Goal: Communication & Community: Share content

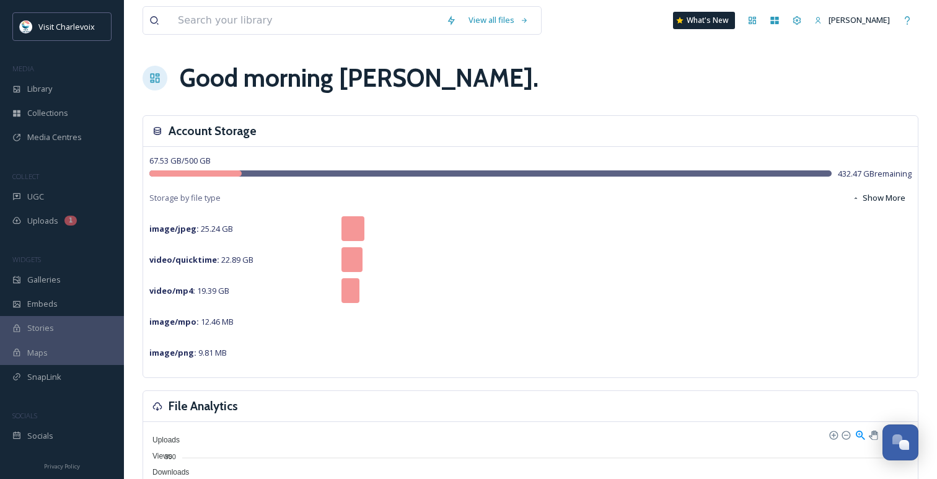
scroll to position [4028, 0]
click at [35, 196] on span "UGC" at bounding box center [35, 197] width 17 height 12
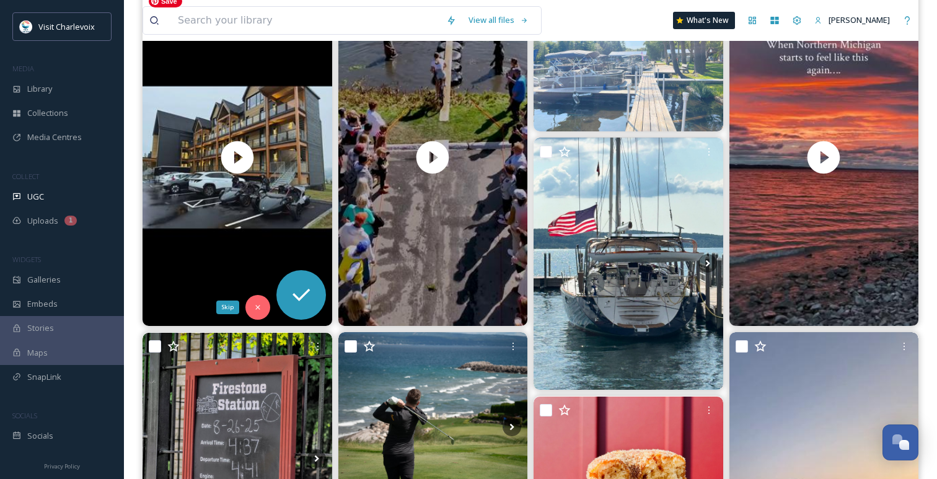
scroll to position [205, 0]
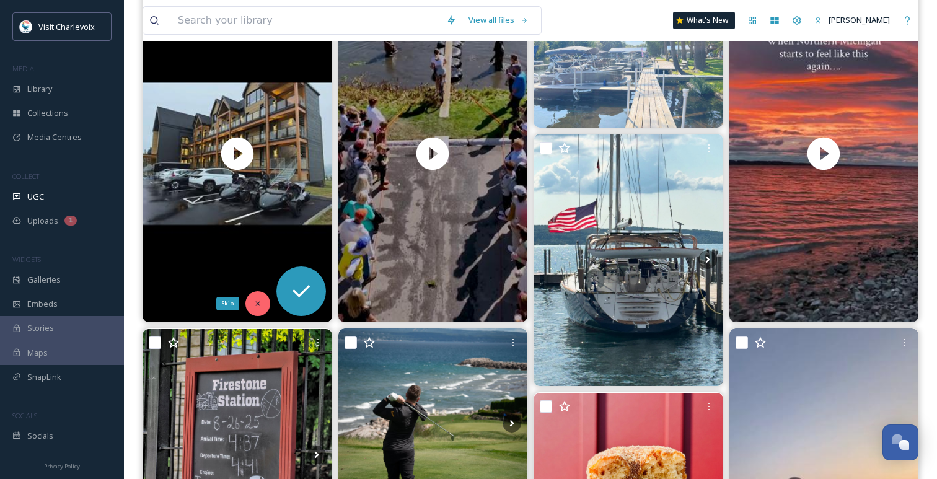
click at [257, 302] on icon at bounding box center [257, 303] width 9 height 9
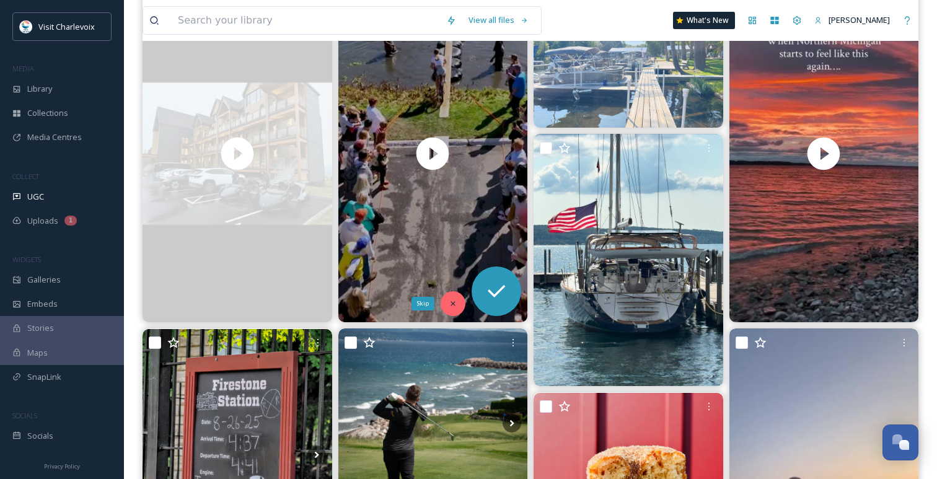
click at [452, 304] on icon at bounding box center [453, 303] width 9 height 9
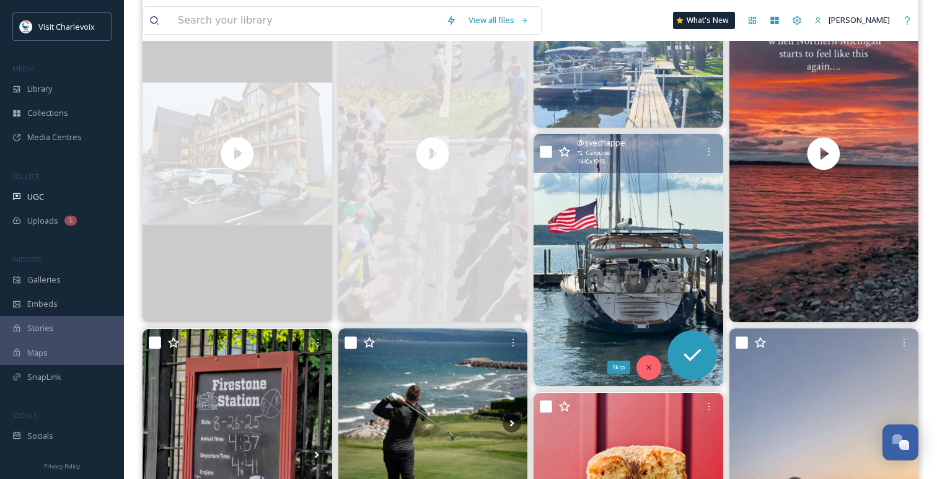
click at [650, 364] on icon at bounding box center [648, 367] width 9 height 9
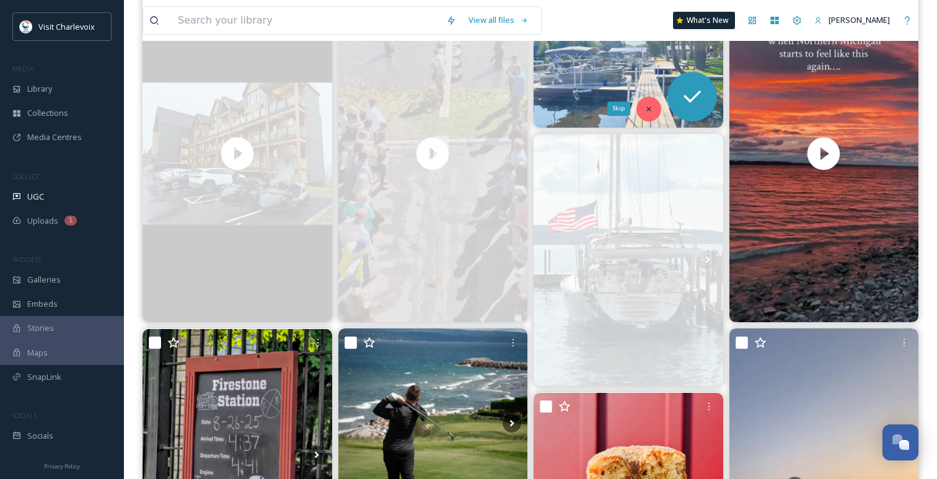
click at [649, 102] on div "Skip" at bounding box center [648, 109] width 25 height 25
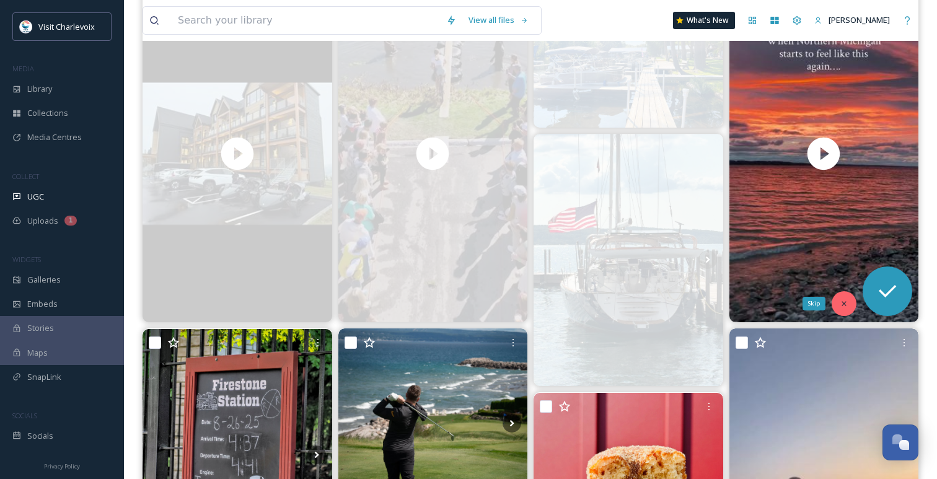
click at [842, 299] on div "Skip" at bounding box center [843, 303] width 25 height 25
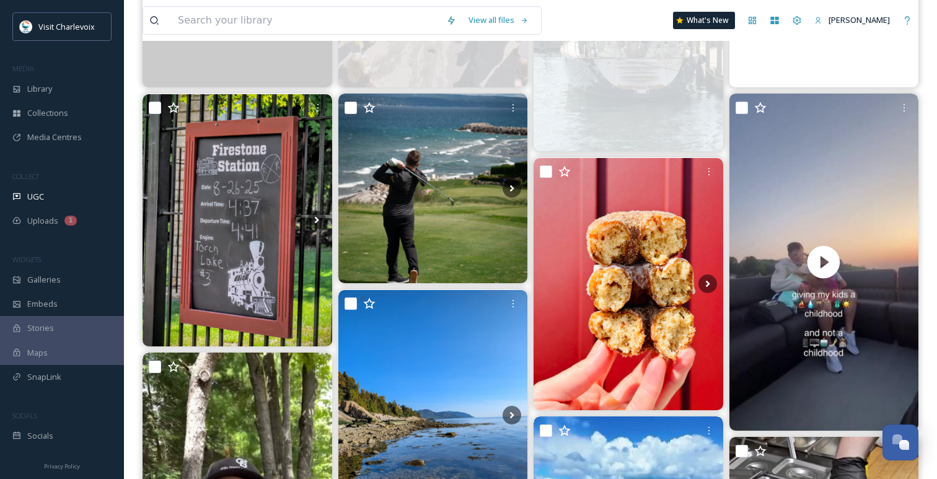
scroll to position [477, 0]
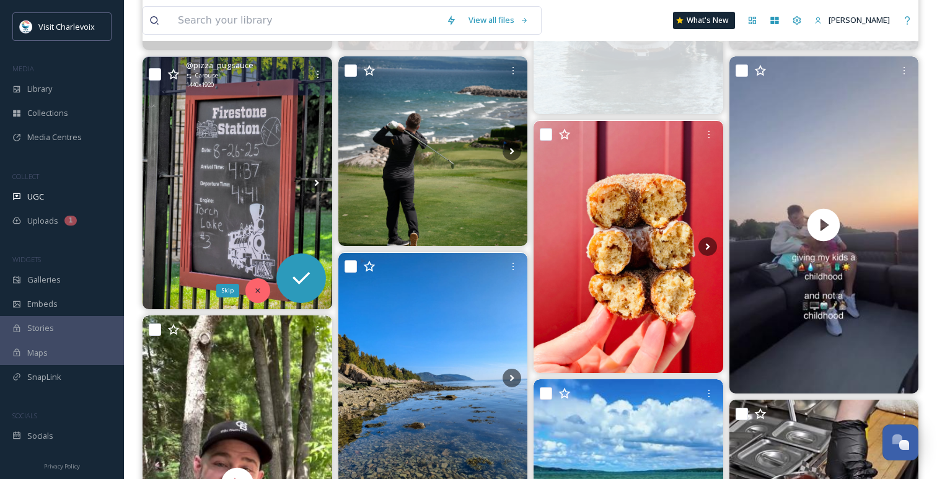
click at [258, 289] on icon at bounding box center [257, 290] width 9 height 9
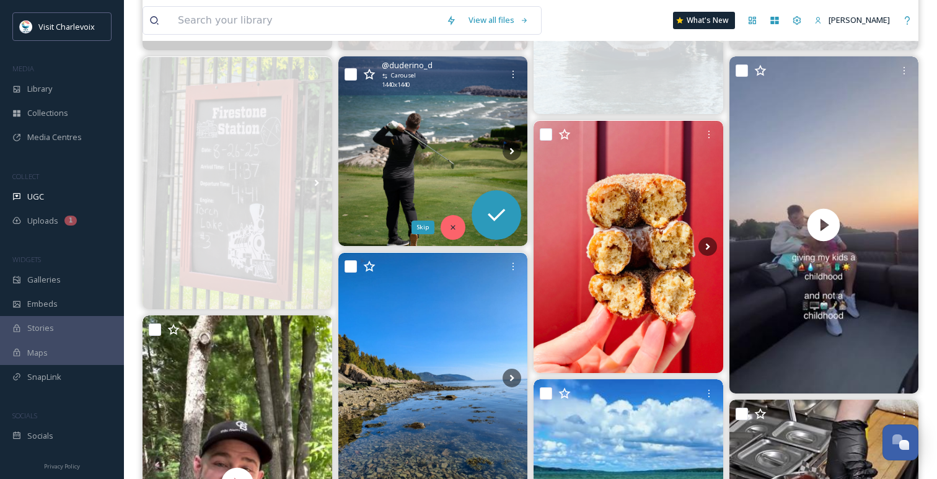
click at [452, 223] on icon at bounding box center [453, 227] width 9 height 9
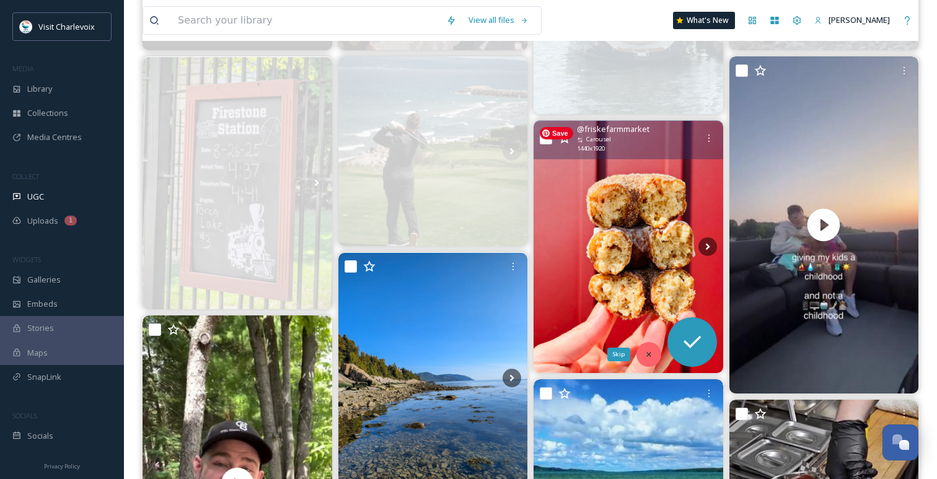
click at [650, 348] on div "Skip" at bounding box center [648, 354] width 25 height 25
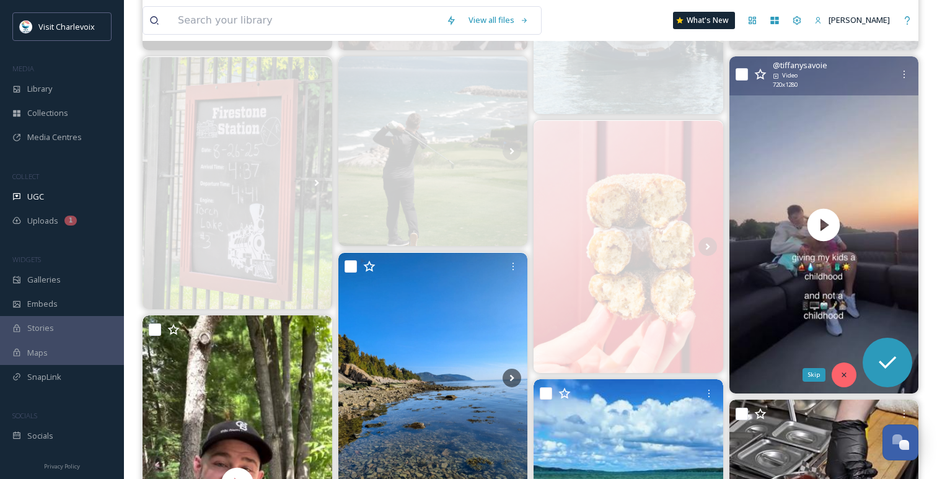
click at [845, 369] on div "Skip" at bounding box center [843, 374] width 25 height 25
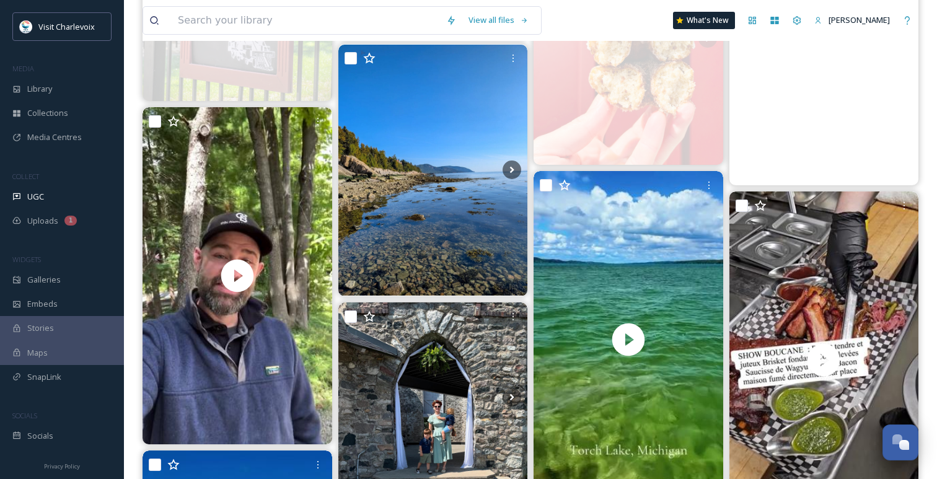
scroll to position [708, 0]
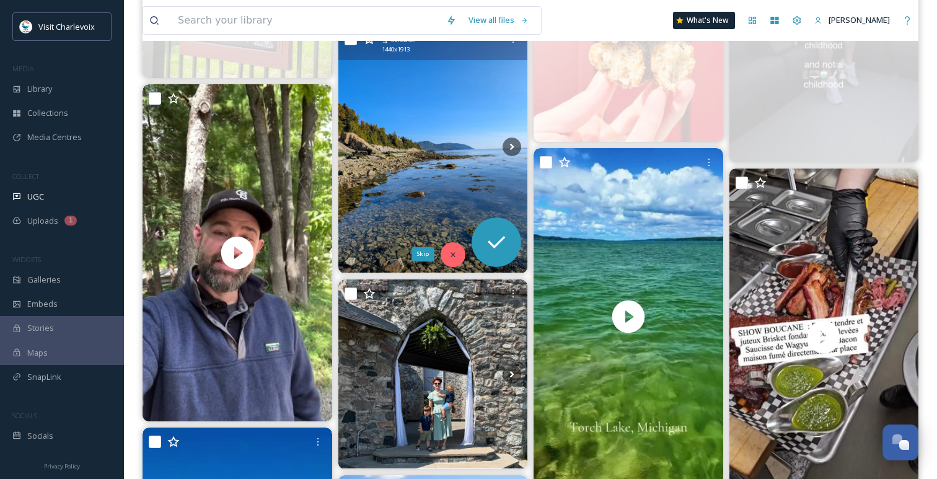
click at [452, 243] on div "Skip" at bounding box center [452, 254] width 25 height 25
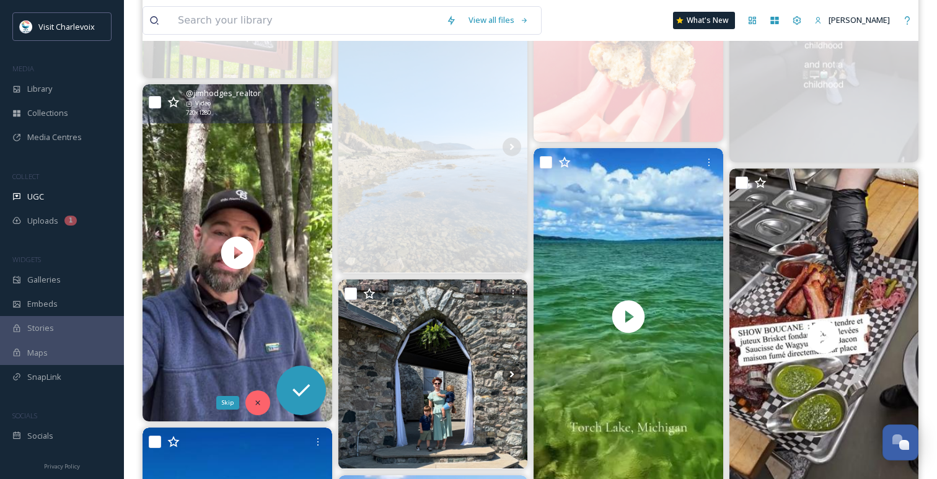
click at [256, 403] on icon at bounding box center [257, 402] width 9 height 9
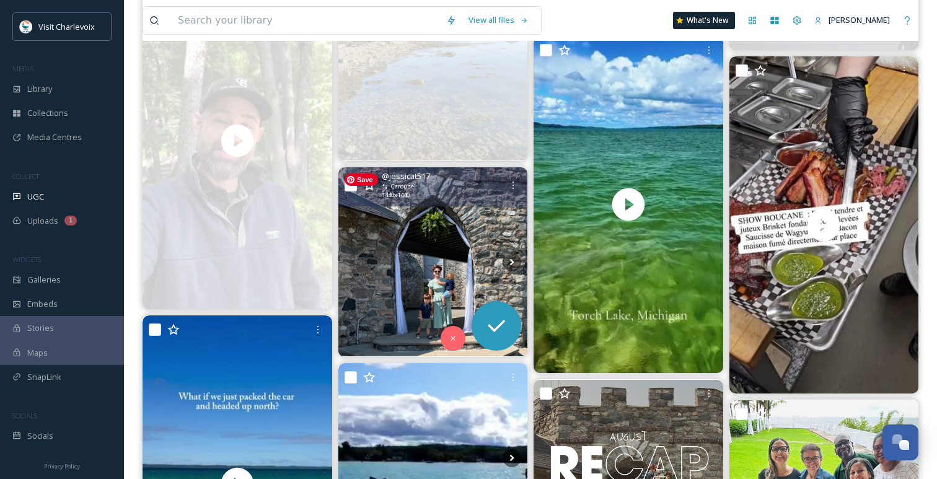
scroll to position [853, 0]
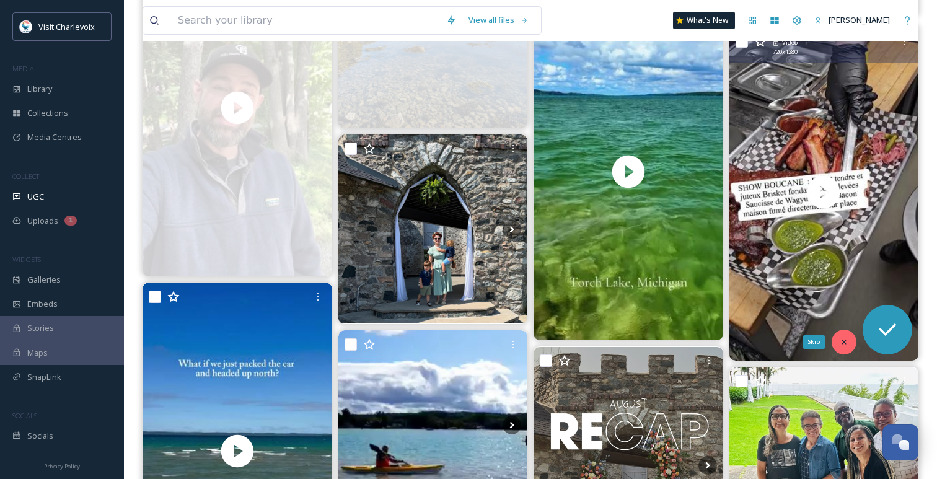
click at [841, 345] on icon at bounding box center [843, 342] width 9 height 9
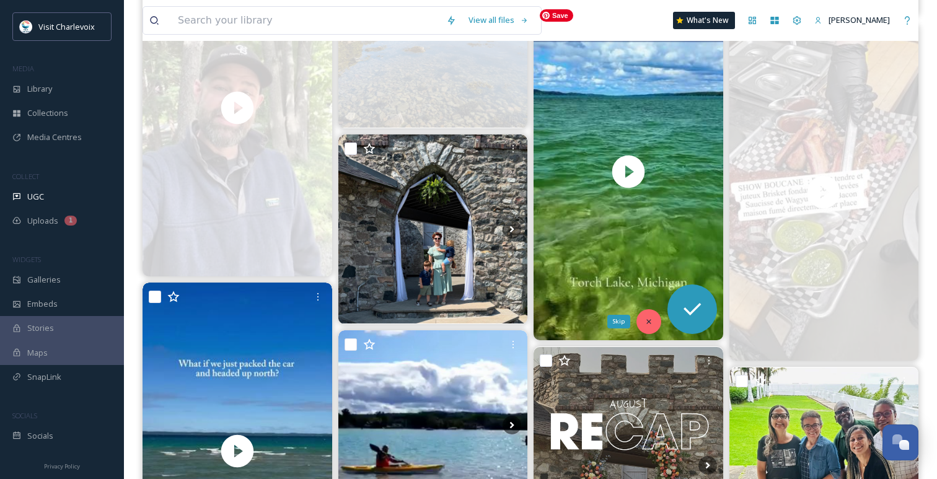
click at [642, 320] on div "Skip" at bounding box center [648, 321] width 25 height 25
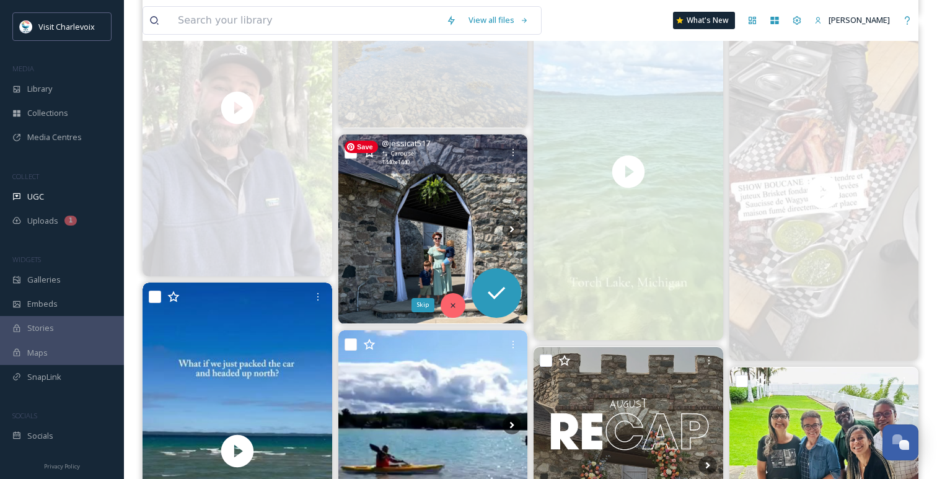
click at [449, 300] on div "Skip" at bounding box center [452, 305] width 25 height 25
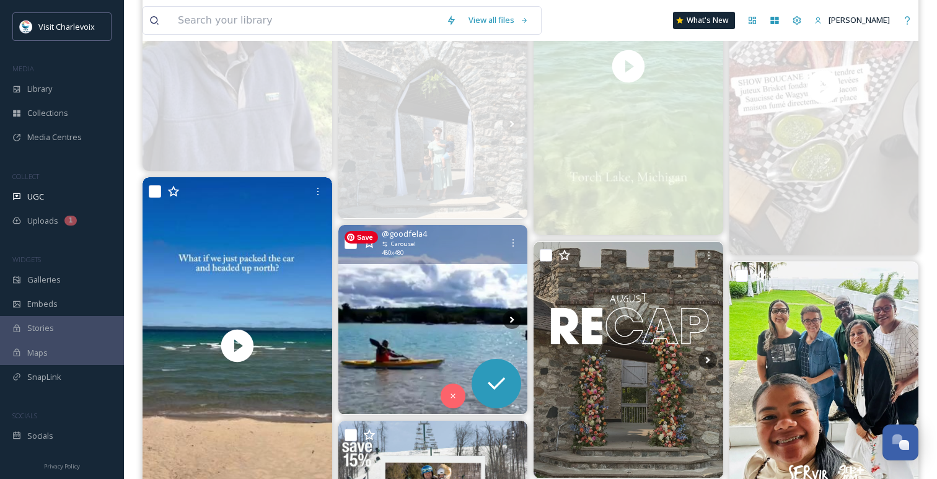
scroll to position [1082, 0]
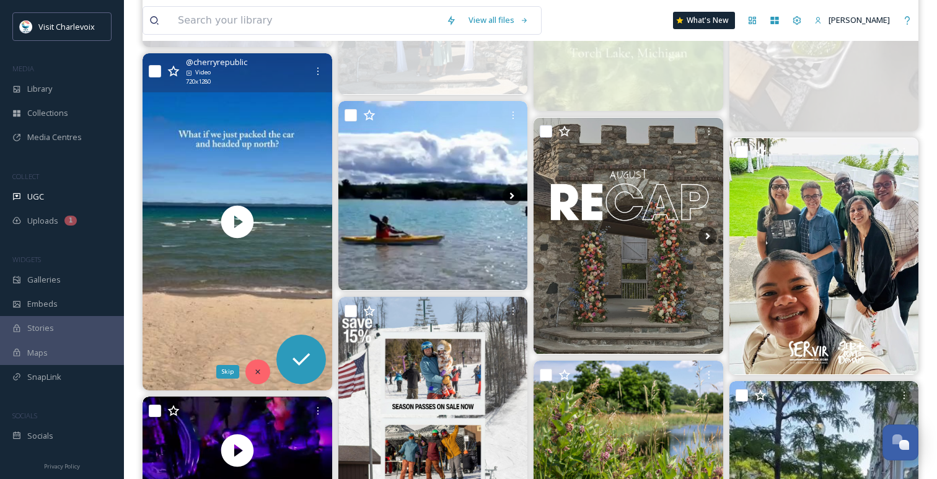
click at [256, 366] on div "Skip" at bounding box center [257, 371] width 25 height 25
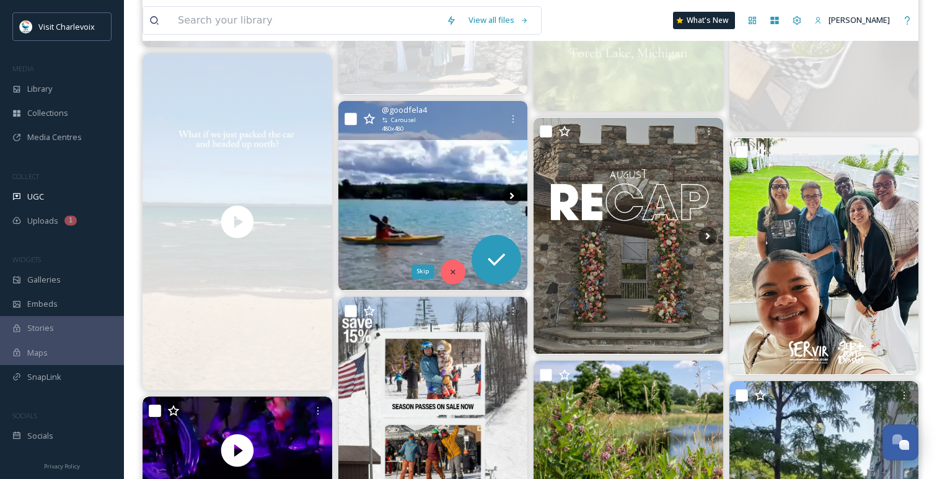
click at [449, 268] on icon at bounding box center [453, 272] width 9 height 9
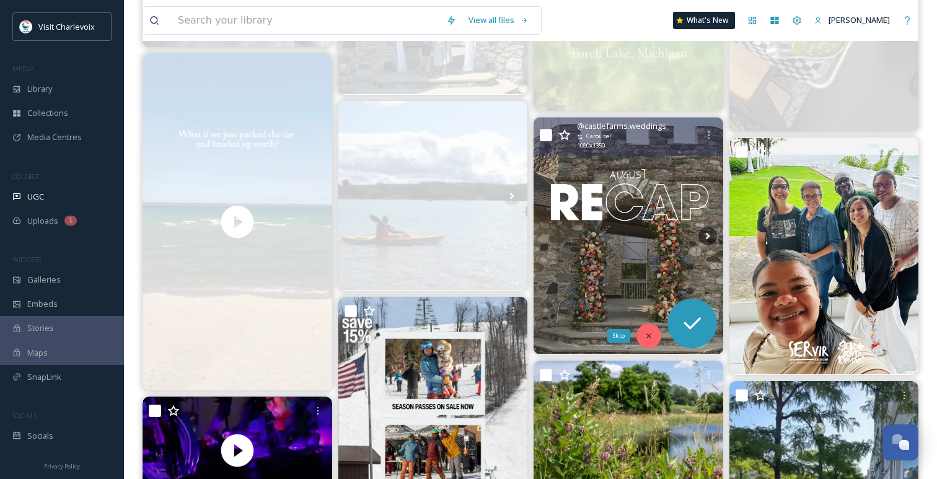
click at [650, 336] on icon at bounding box center [648, 335] width 9 height 9
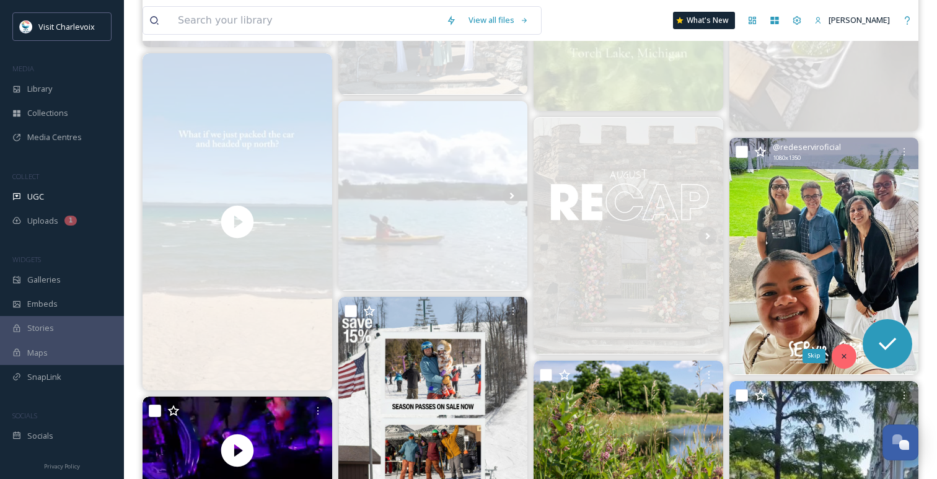
click at [841, 360] on icon at bounding box center [843, 356] width 9 height 9
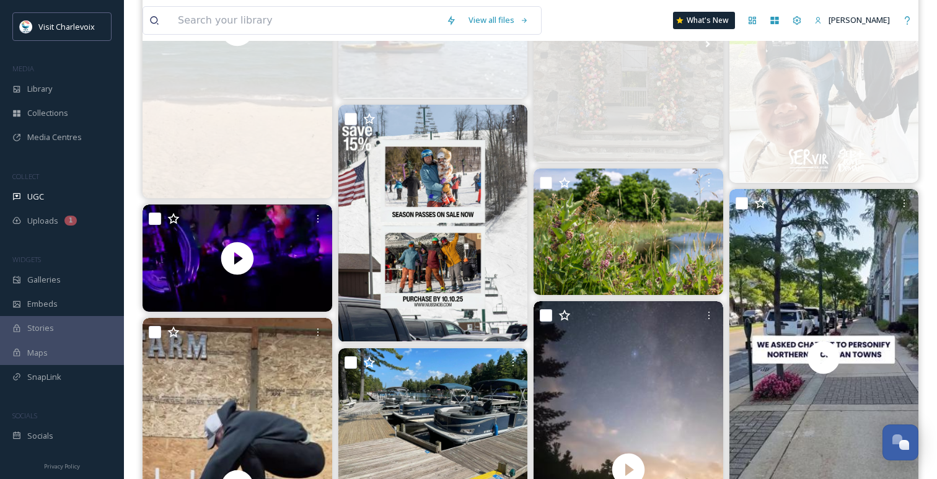
scroll to position [1333, 0]
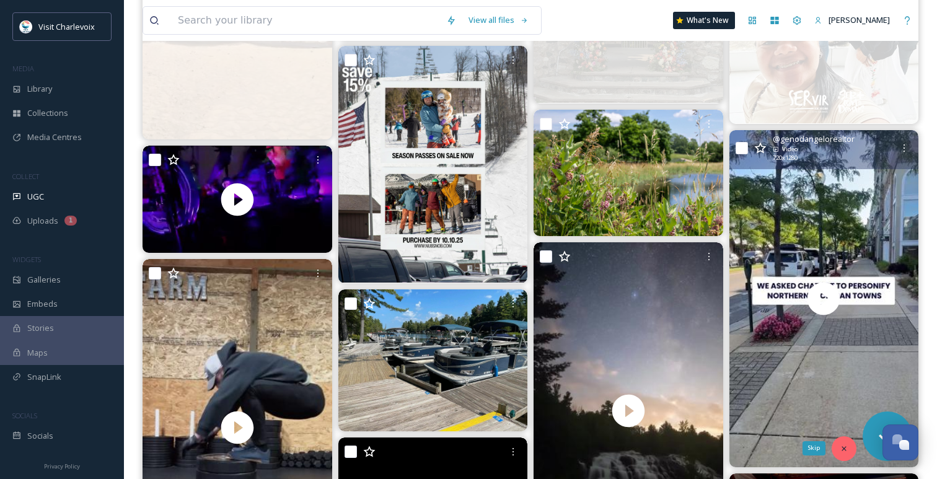
click at [849, 450] on div "Skip" at bounding box center [843, 448] width 25 height 25
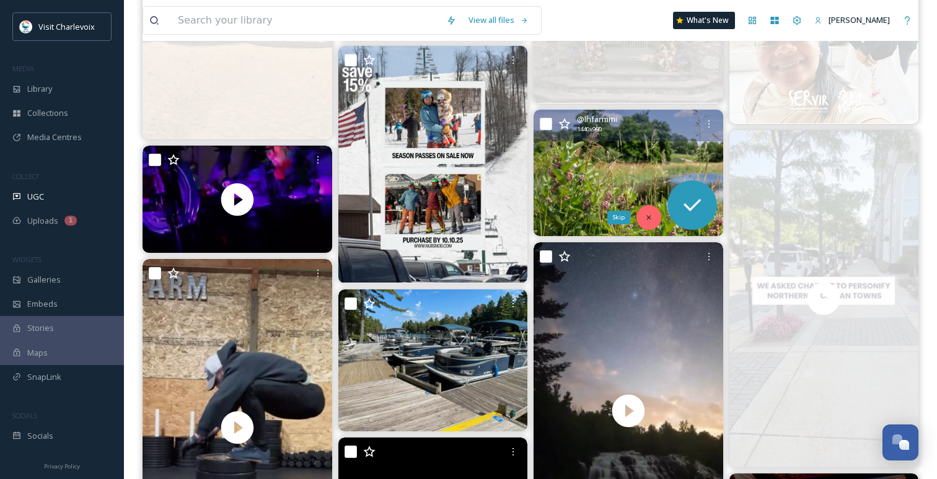
click at [647, 211] on div "Skip" at bounding box center [648, 217] width 25 height 25
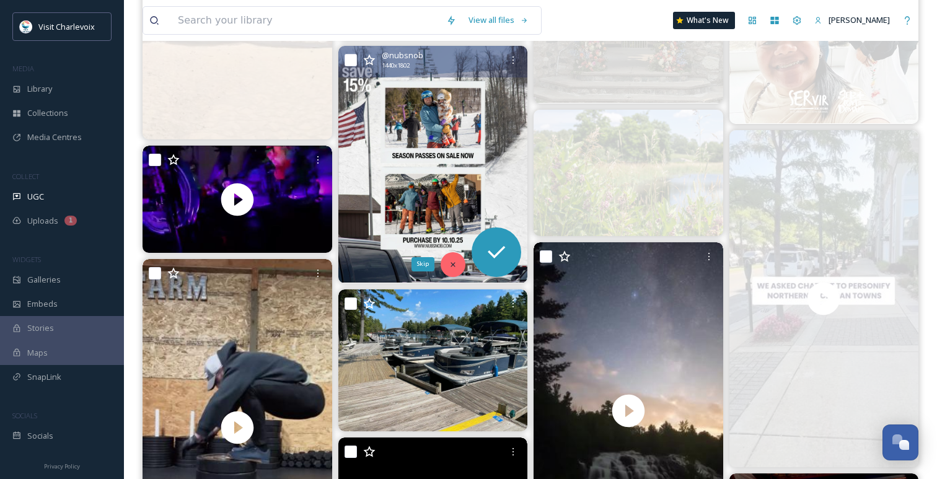
click at [449, 266] on icon at bounding box center [453, 264] width 9 height 9
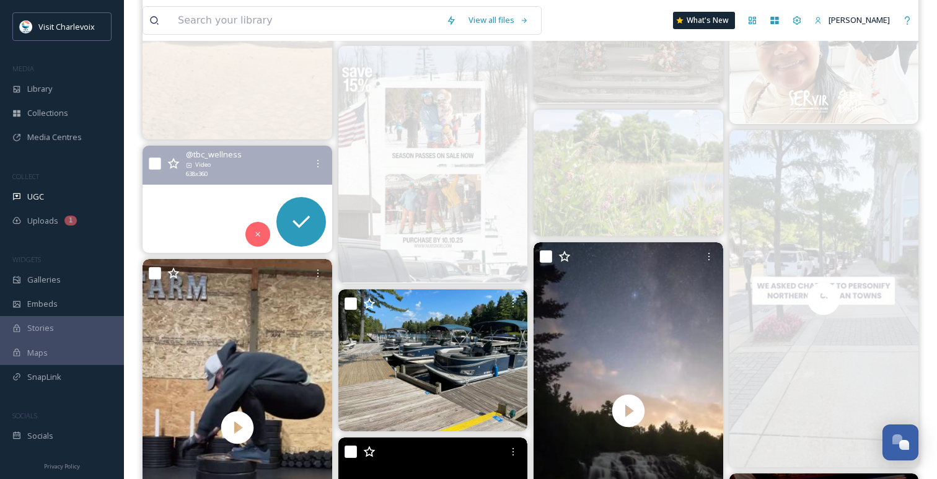
click at [253, 246] on video "🔥 Turn up the energy every Tuesday night at 5:30 PM with our **Black Light Spin…" at bounding box center [237, 199] width 190 height 107
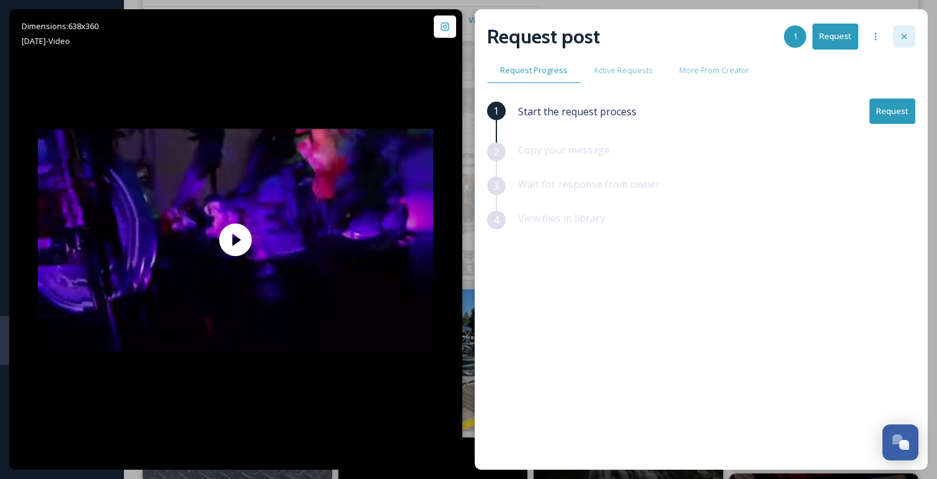
click at [906, 30] on div at bounding box center [904, 36] width 22 height 22
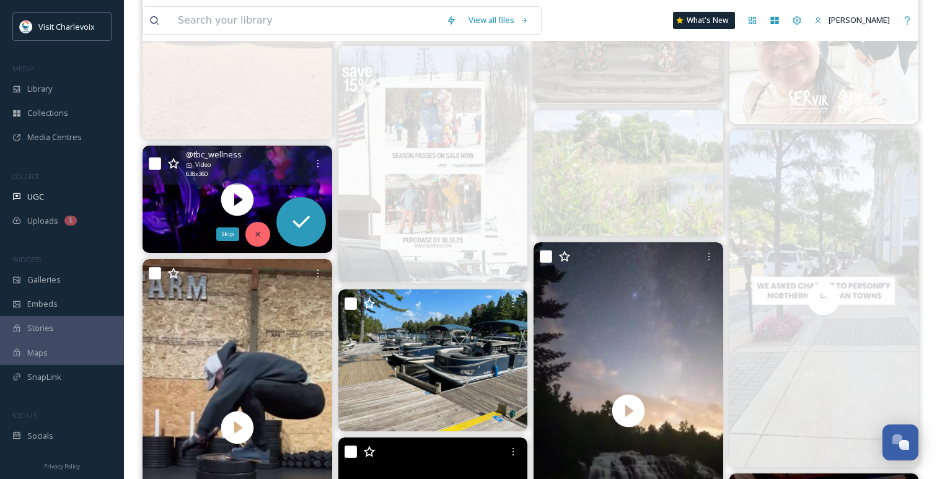
click at [260, 234] on icon at bounding box center [257, 234] width 9 height 9
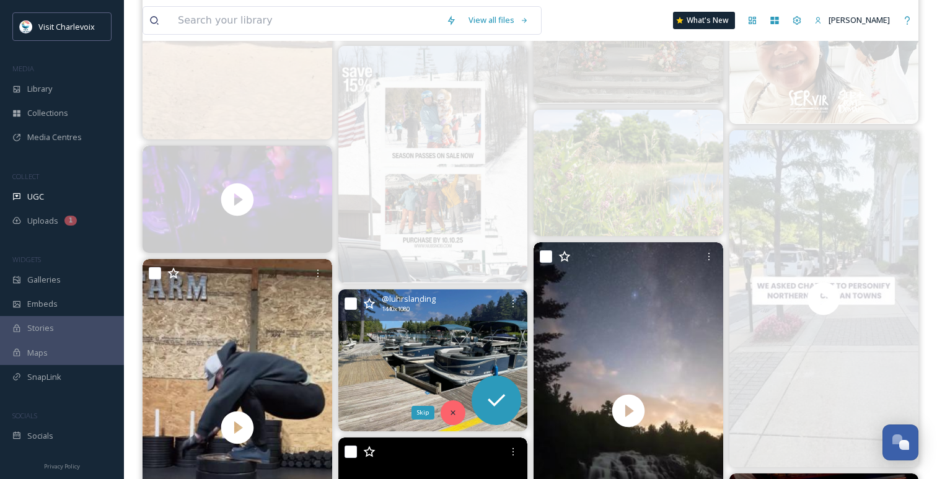
click at [448, 405] on div "Skip" at bounding box center [452, 412] width 25 height 25
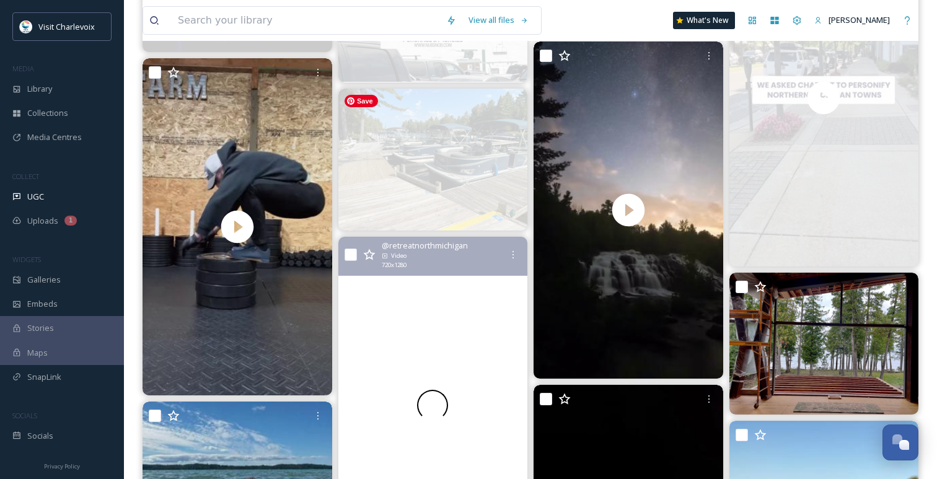
scroll to position [1548, 0]
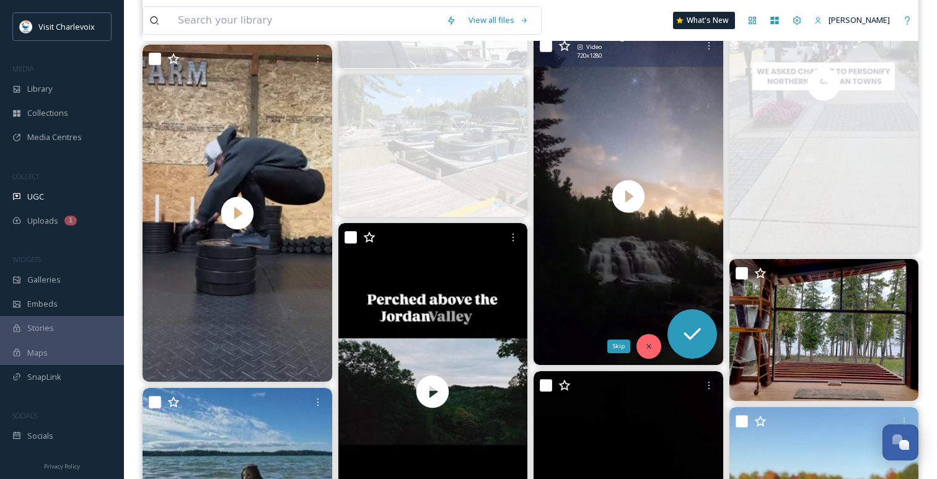
click at [649, 342] on icon at bounding box center [648, 346] width 9 height 9
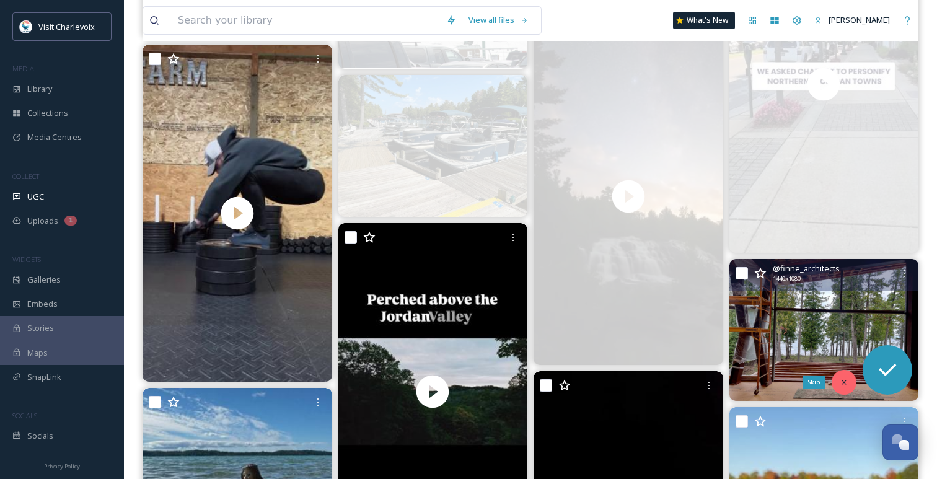
click at [849, 387] on div "Skip" at bounding box center [843, 382] width 25 height 25
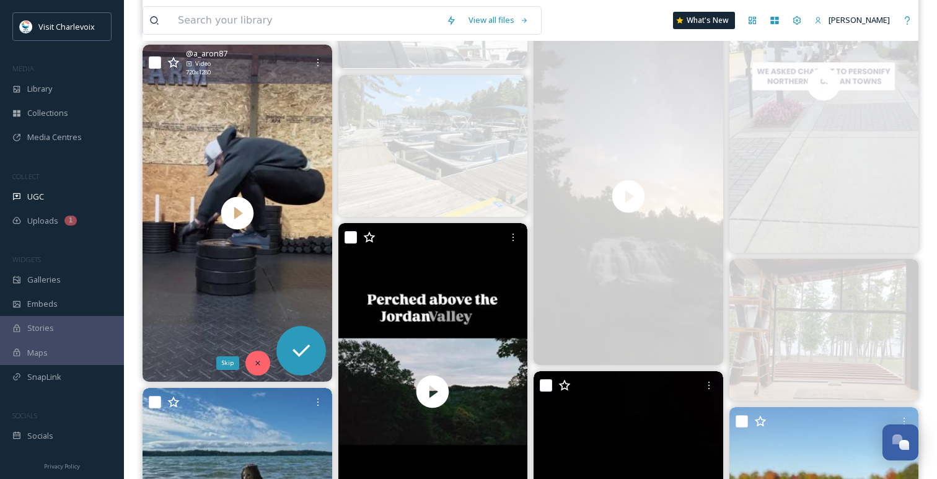
click at [250, 358] on div "Skip" at bounding box center [257, 363] width 25 height 25
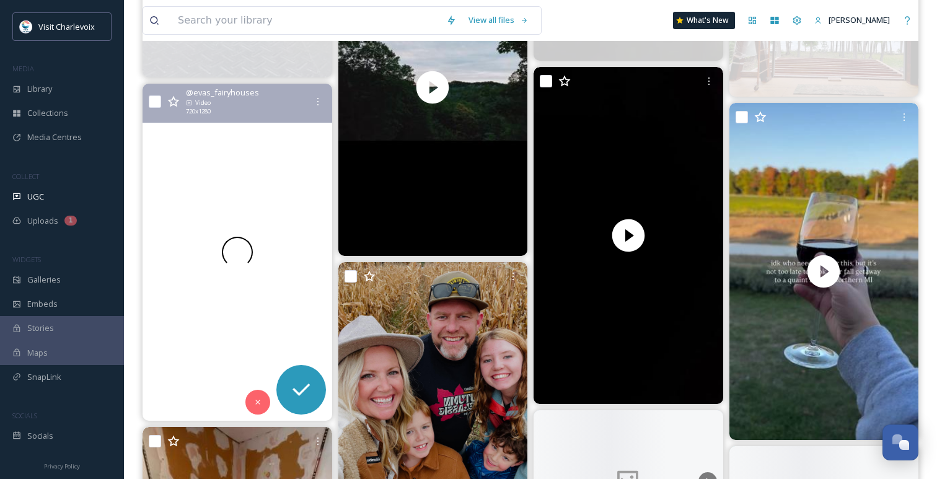
scroll to position [1888, 0]
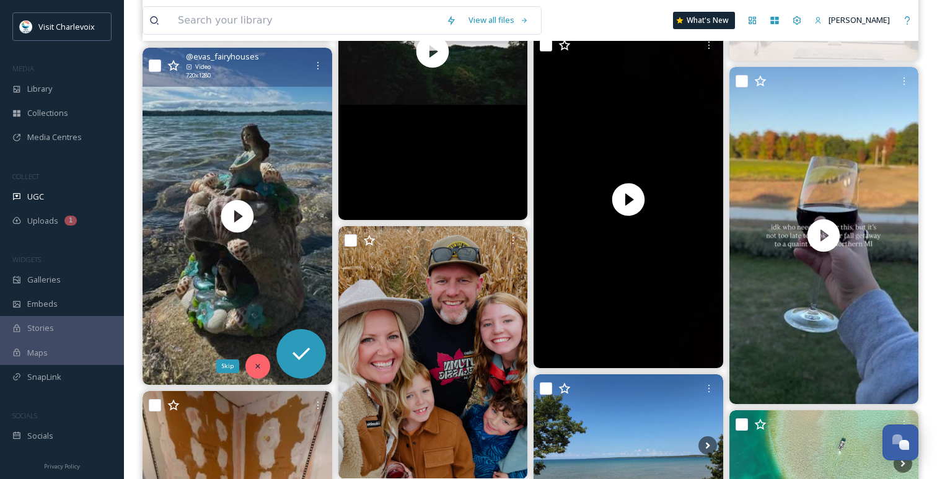
click at [256, 364] on icon at bounding box center [257, 366] width 9 height 9
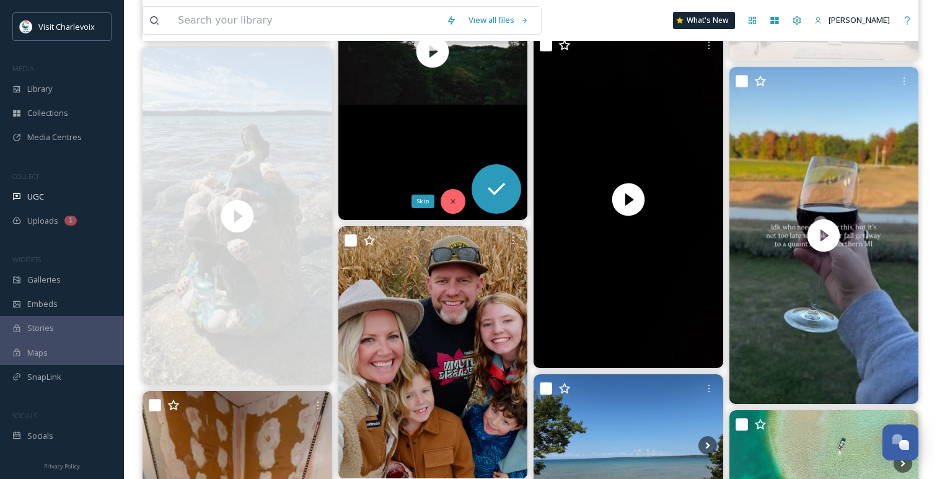
click at [455, 203] on icon at bounding box center [453, 201] width 9 height 9
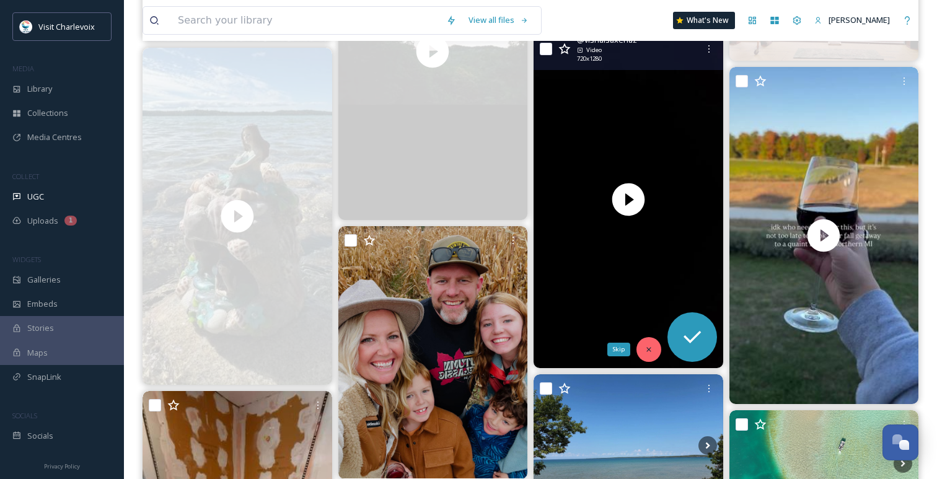
click at [644, 356] on div "Skip" at bounding box center [648, 349] width 25 height 25
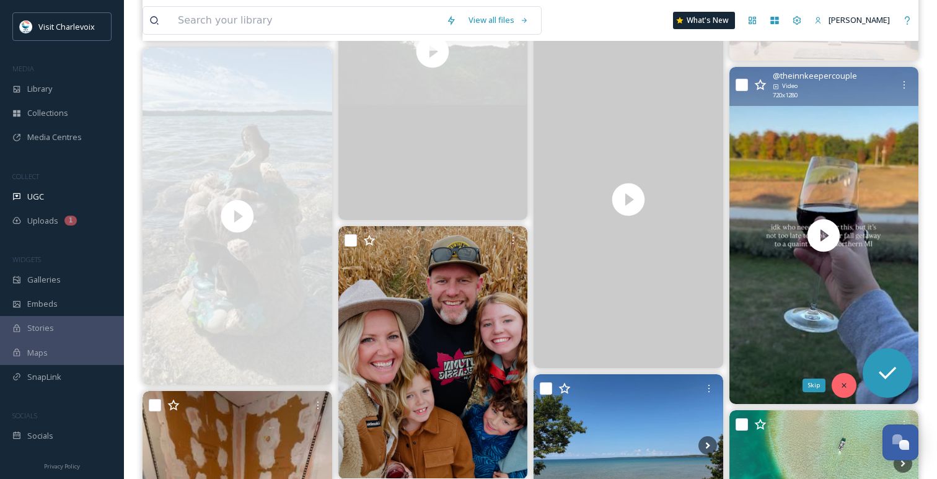
click at [841, 379] on div "Skip" at bounding box center [843, 385] width 25 height 25
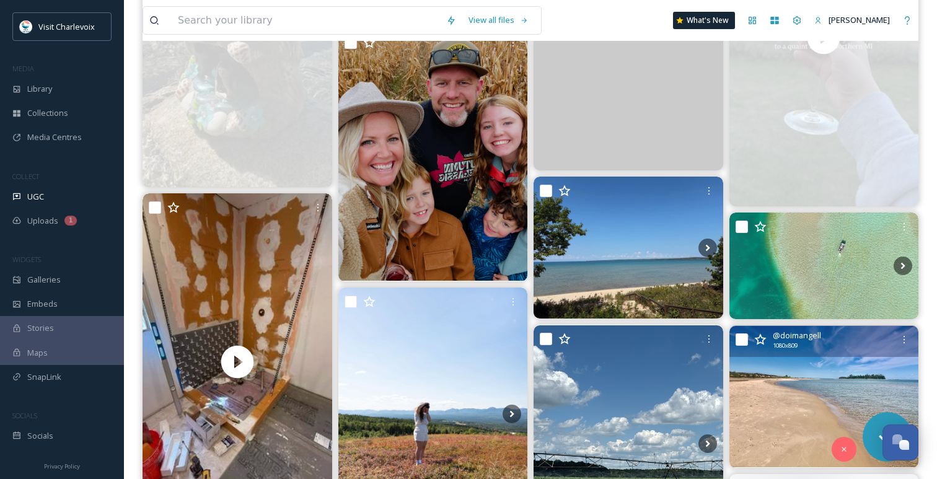
scroll to position [2120, 0]
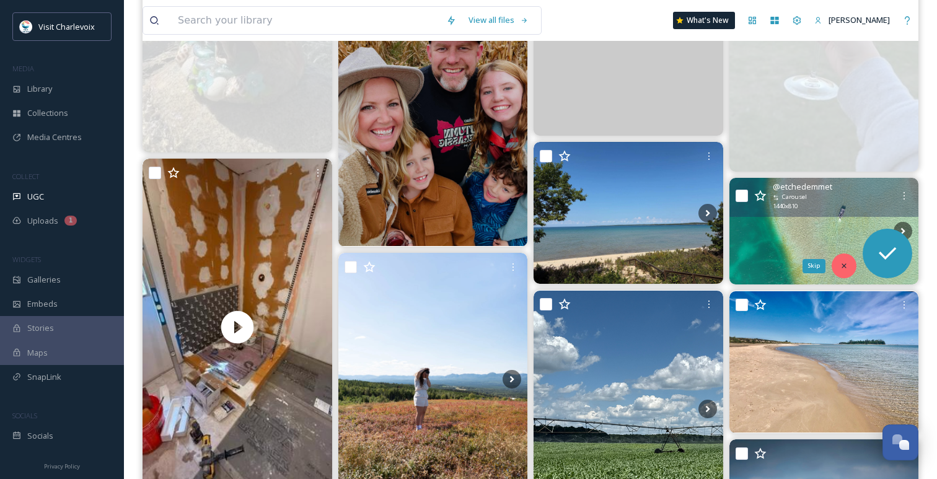
click at [849, 260] on div "Skip" at bounding box center [843, 265] width 25 height 25
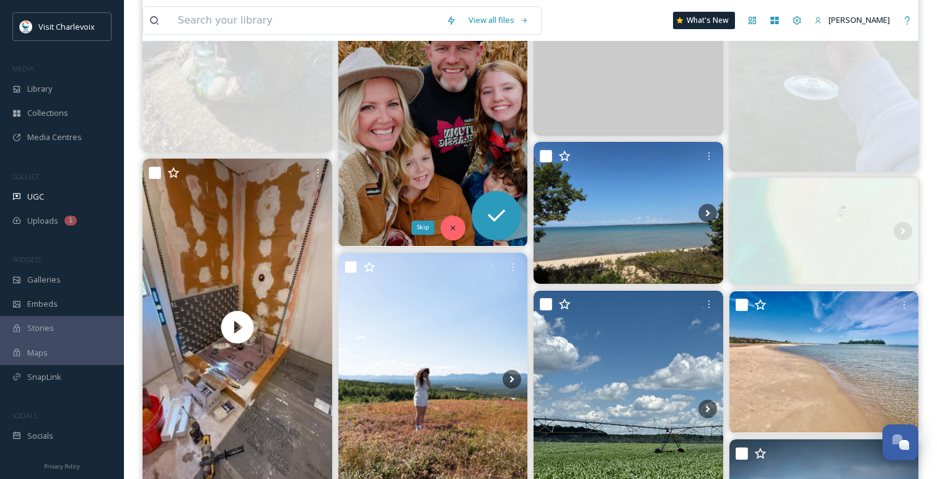
click at [454, 226] on icon at bounding box center [452, 228] width 4 height 4
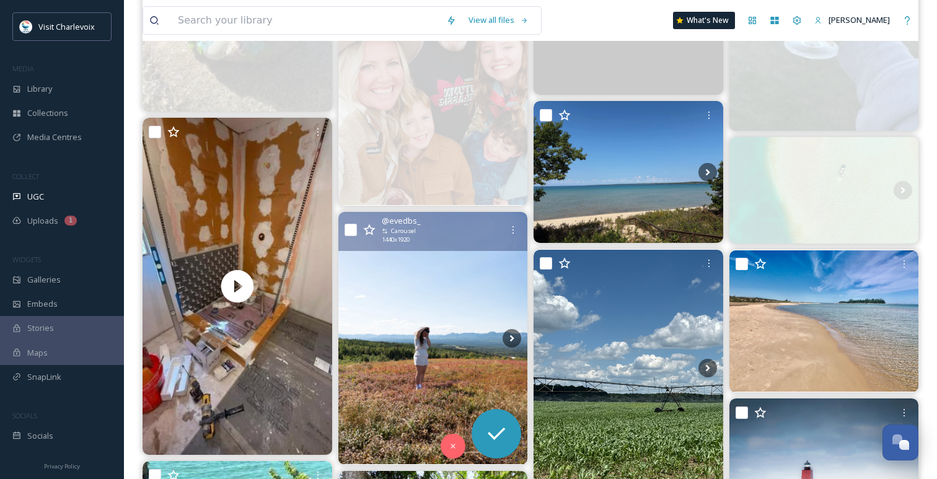
scroll to position [2197, 0]
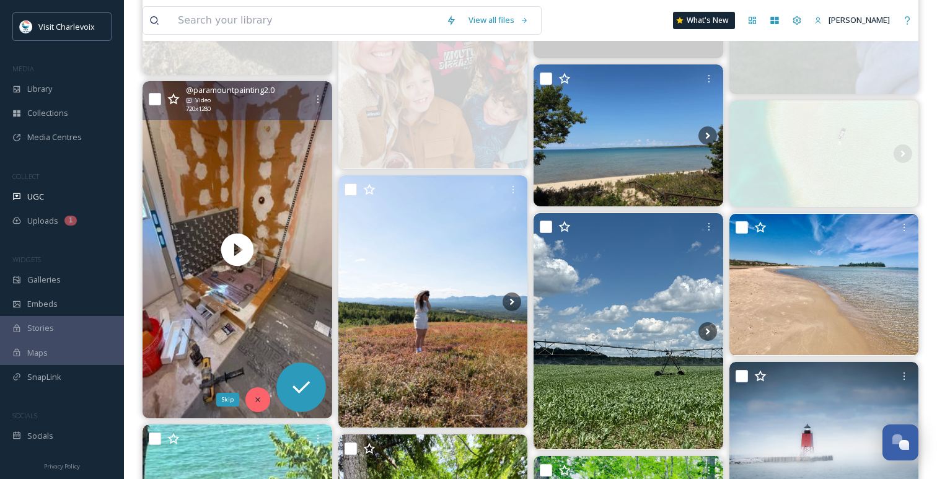
click at [249, 390] on div "Skip" at bounding box center [257, 399] width 25 height 25
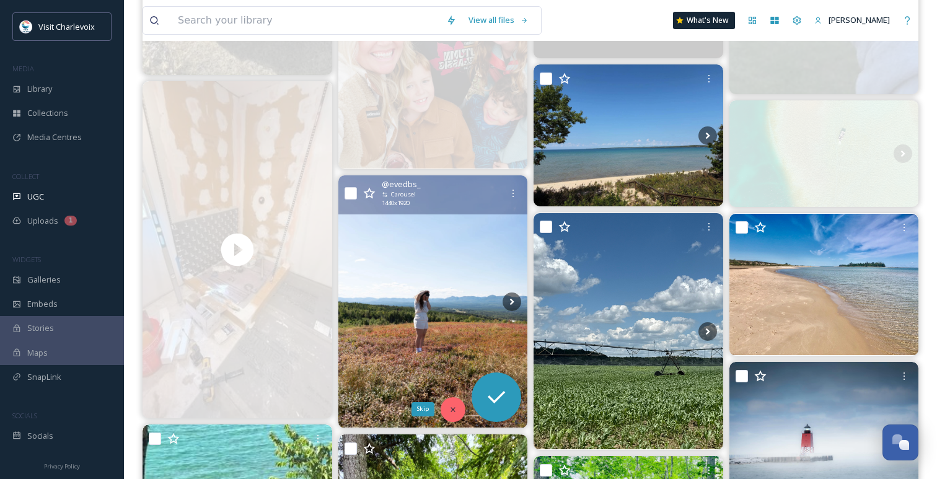
click at [450, 403] on div "Skip" at bounding box center [452, 409] width 25 height 25
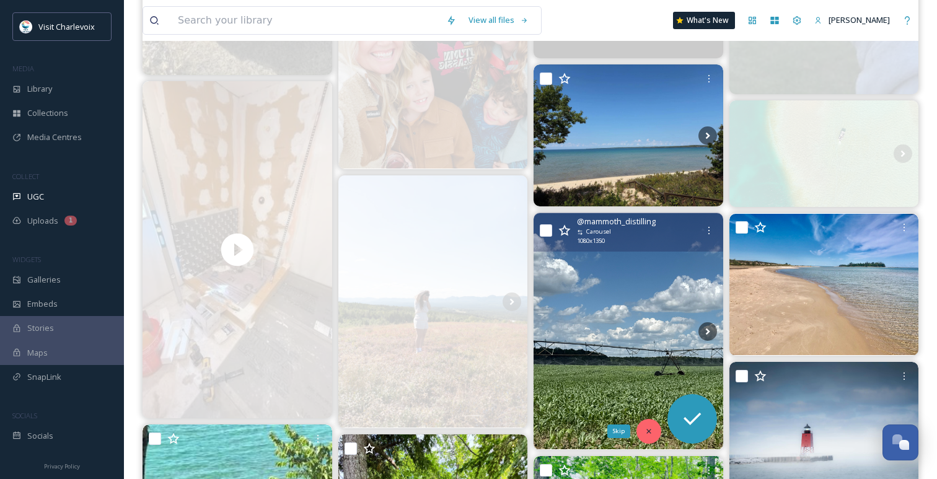
click at [640, 422] on div "Skip" at bounding box center [648, 431] width 25 height 25
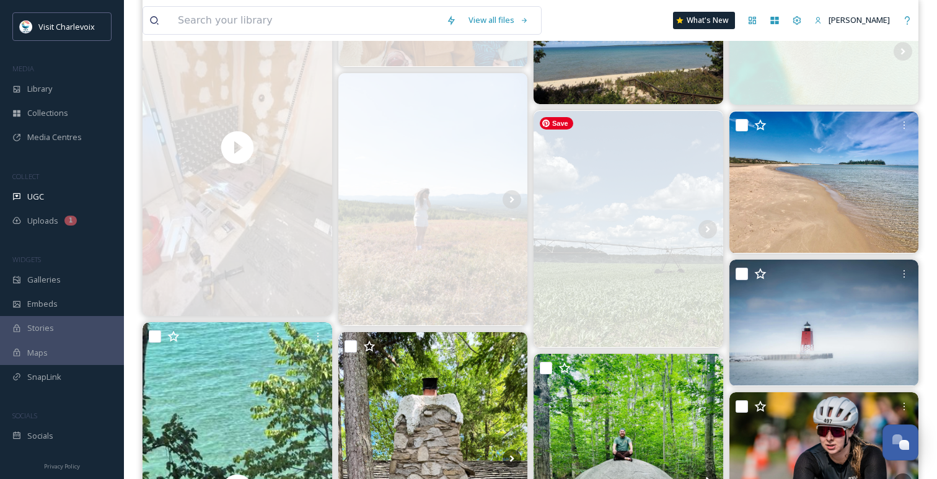
scroll to position [2316, 0]
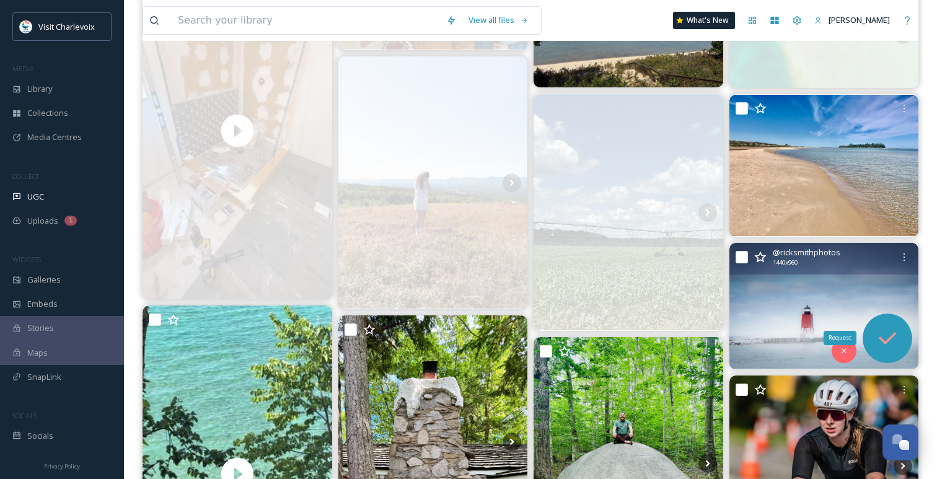
click at [886, 328] on icon at bounding box center [887, 338] width 25 height 25
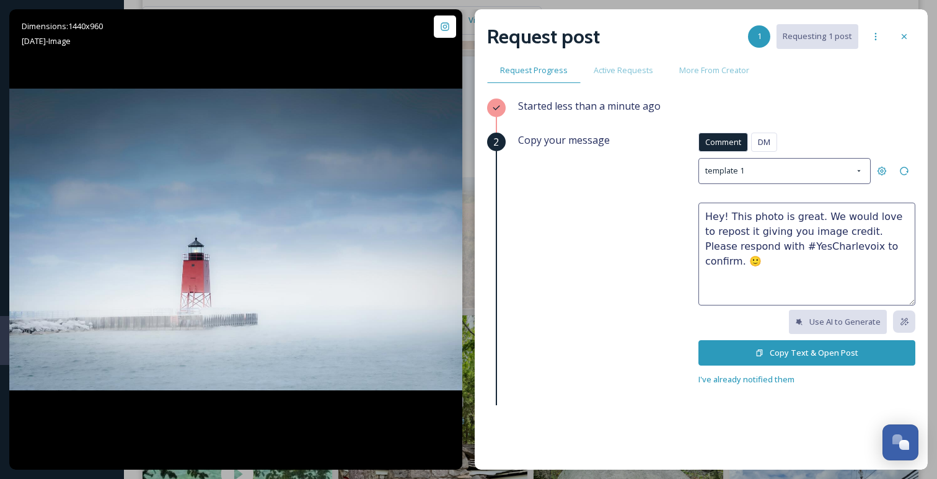
click at [770, 346] on button "Copy Text & Open Post" at bounding box center [806, 352] width 217 height 25
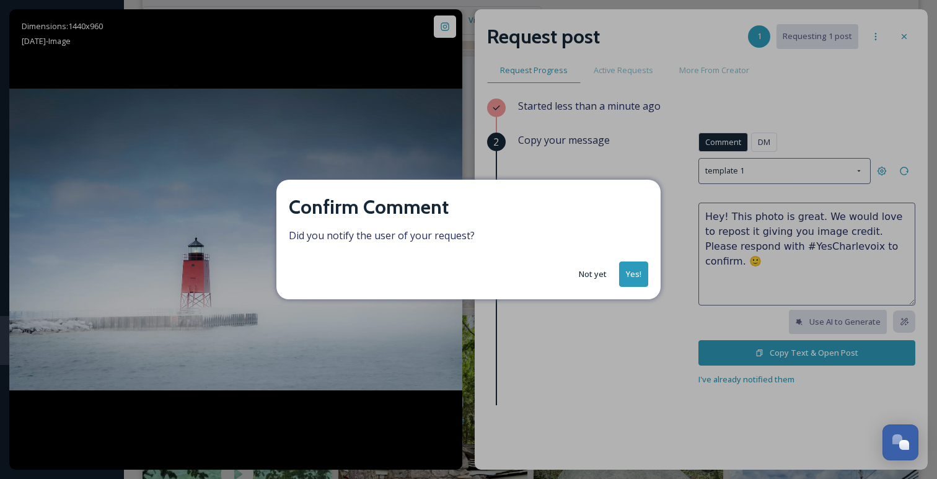
click at [631, 266] on button "Yes!" at bounding box center [633, 273] width 29 height 25
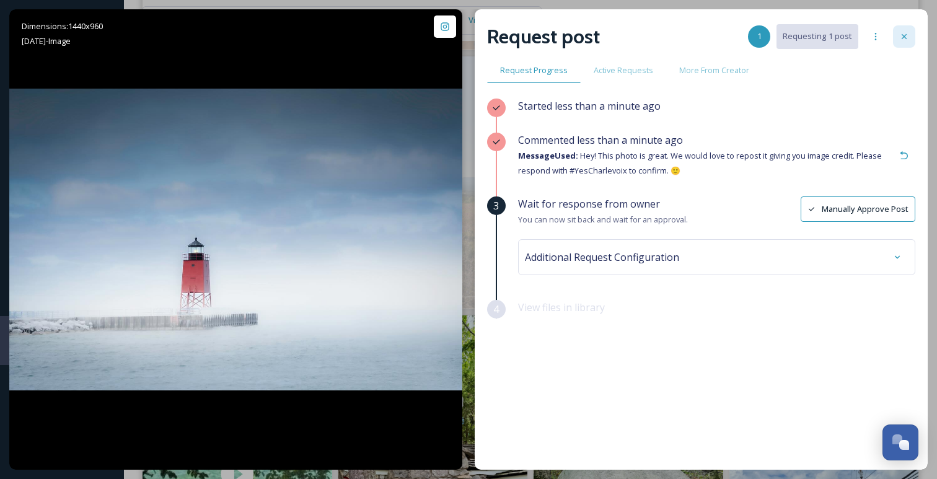
click at [903, 36] on icon at bounding box center [903, 36] width 5 height 5
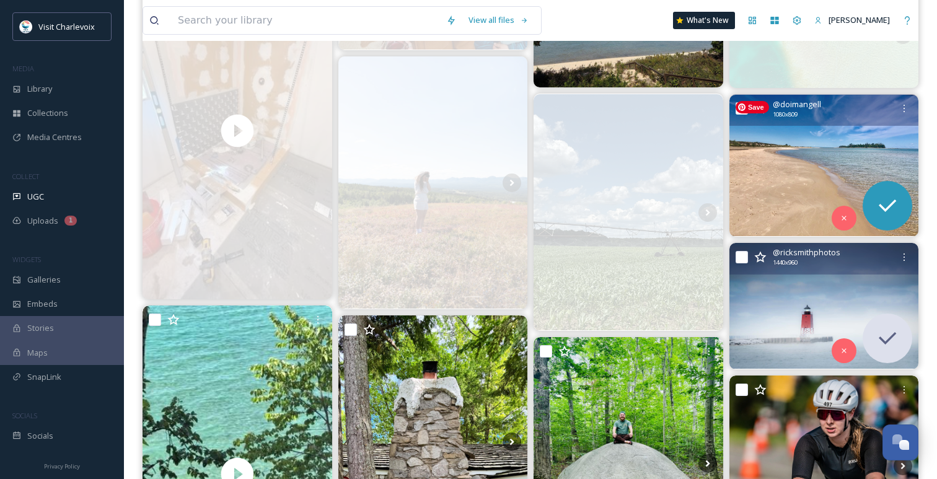
click at [830, 134] on img at bounding box center [824, 166] width 190 height 142
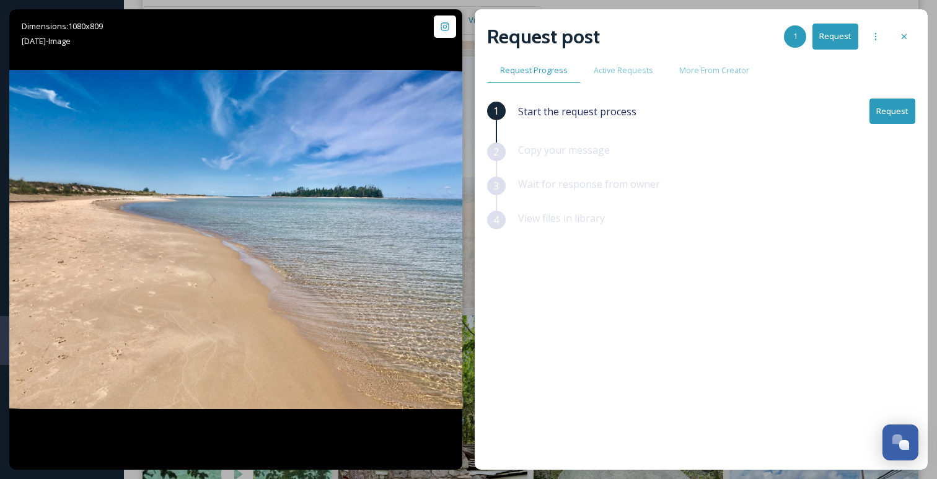
click at [895, 115] on button "Request" at bounding box center [892, 111] width 46 height 25
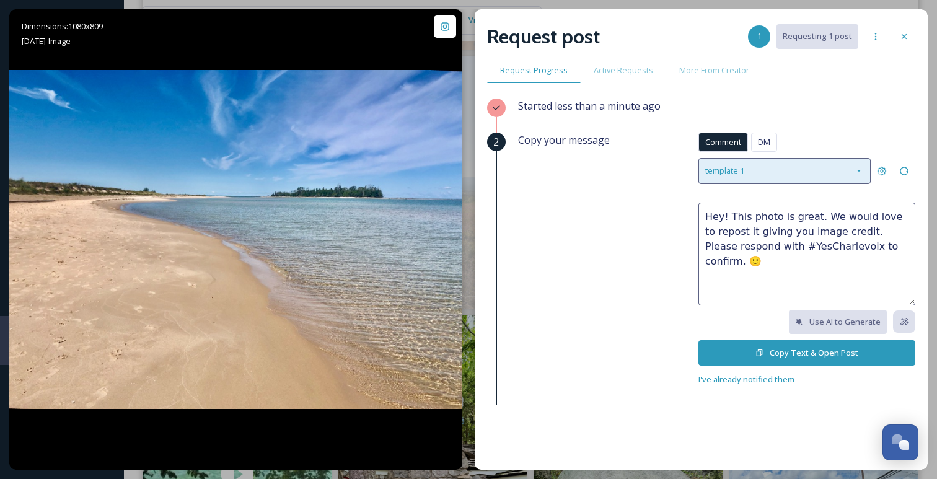
click at [811, 162] on div "template 1" at bounding box center [784, 170] width 172 height 25
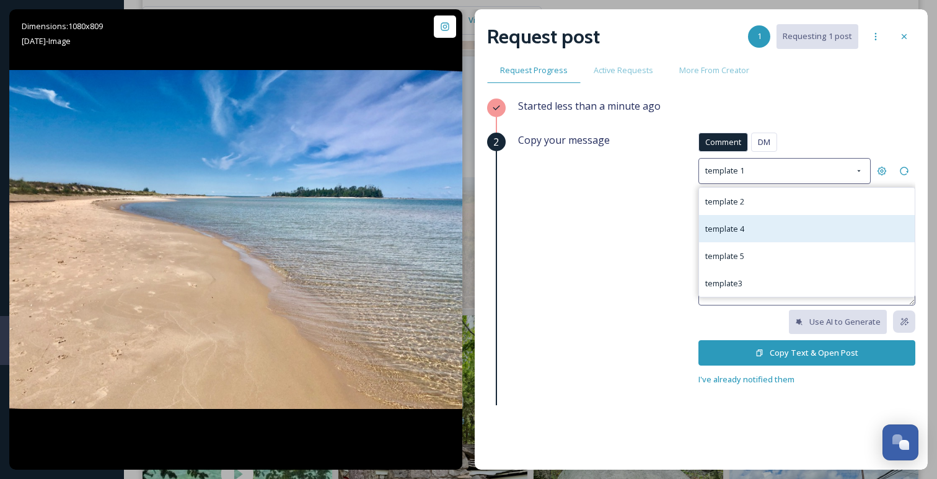
click at [760, 232] on div "template 4" at bounding box center [807, 228] width 216 height 27
type textarea "We love this photo! We'd like to use it in our social media materials to show o…"
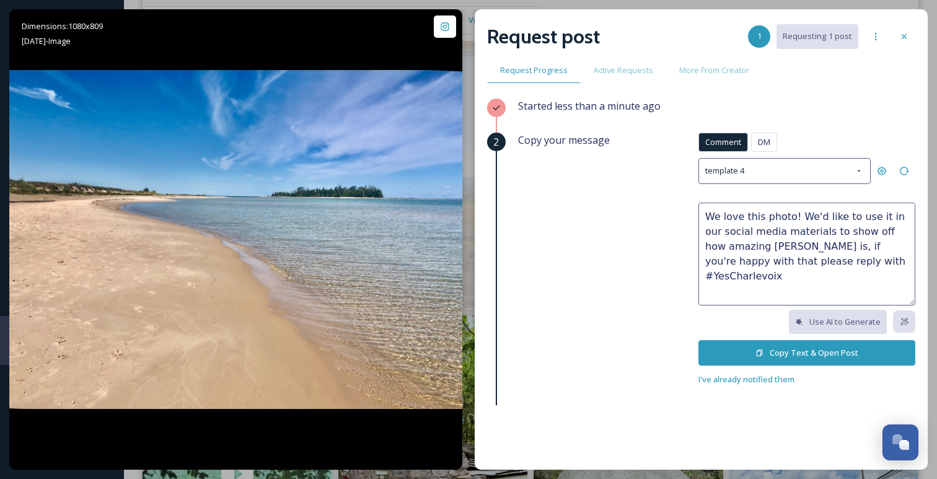
click at [768, 348] on button "Copy Text & Open Post" at bounding box center [806, 352] width 217 height 25
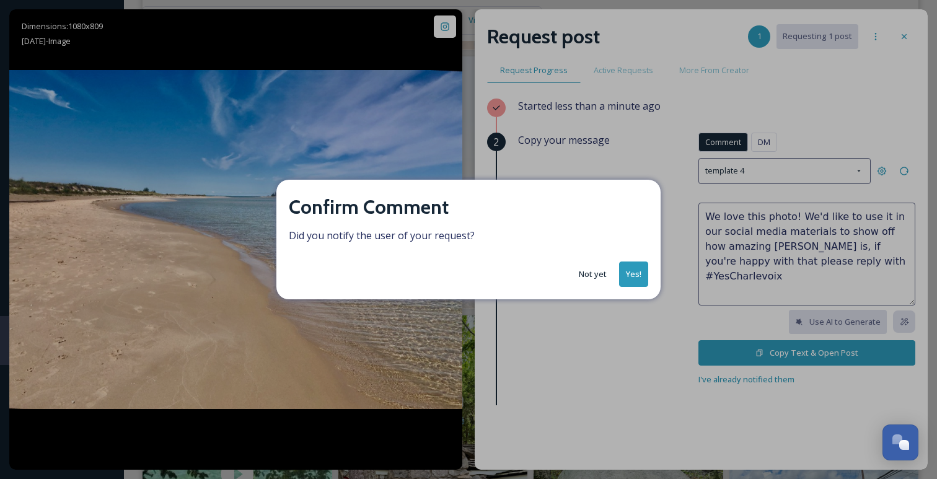
click at [643, 278] on button "Yes!" at bounding box center [633, 273] width 29 height 25
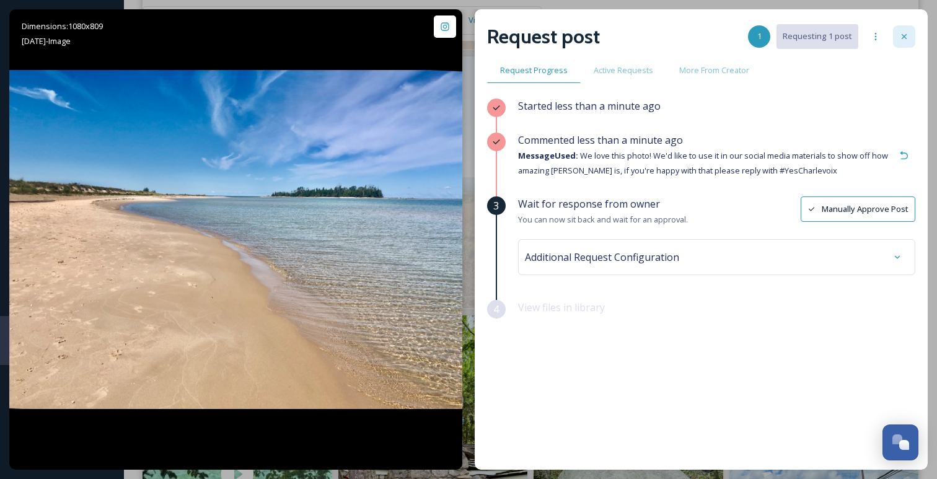
click at [901, 38] on icon at bounding box center [903, 36] width 5 height 5
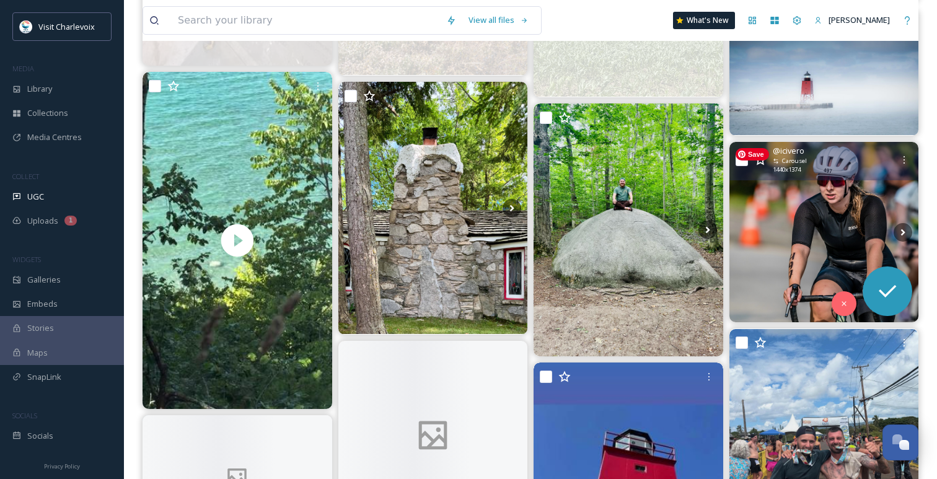
scroll to position [2572, 0]
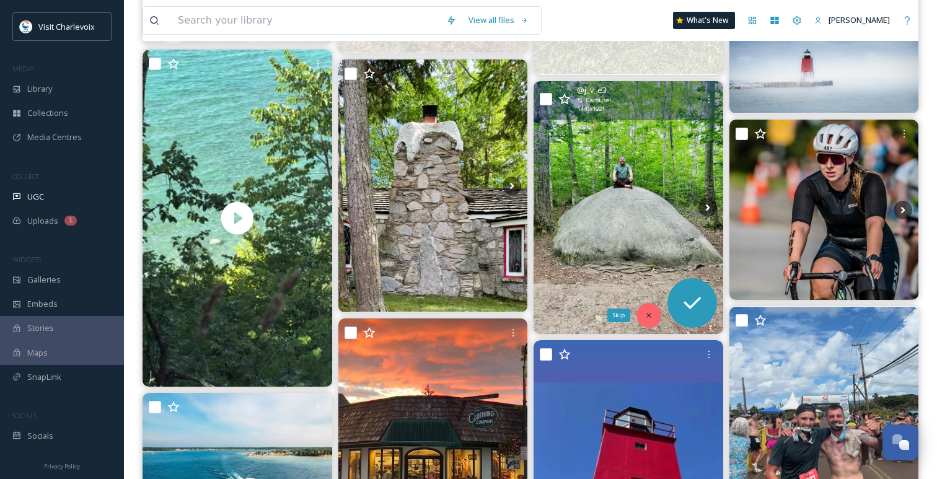
click at [652, 313] on div "Skip" at bounding box center [648, 315] width 25 height 25
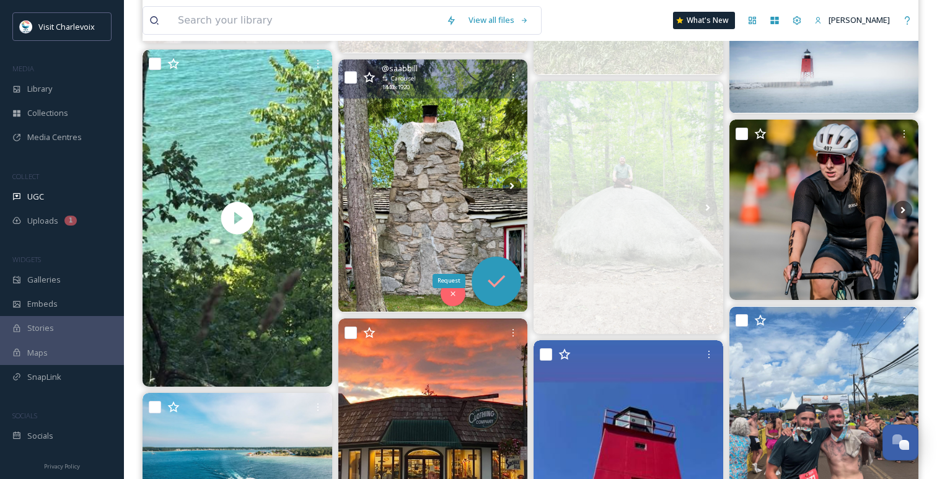
click at [493, 274] on icon at bounding box center [496, 281] width 25 height 25
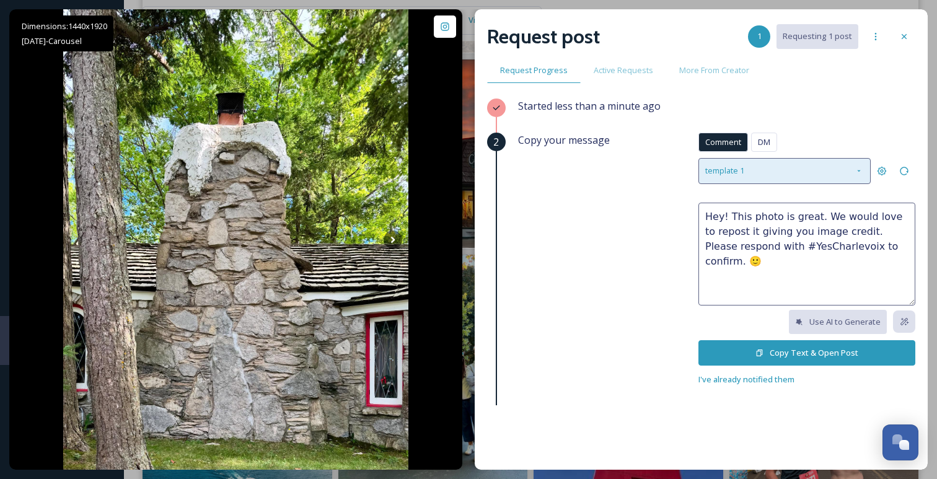
click at [789, 175] on div "template 1" at bounding box center [784, 170] width 172 height 25
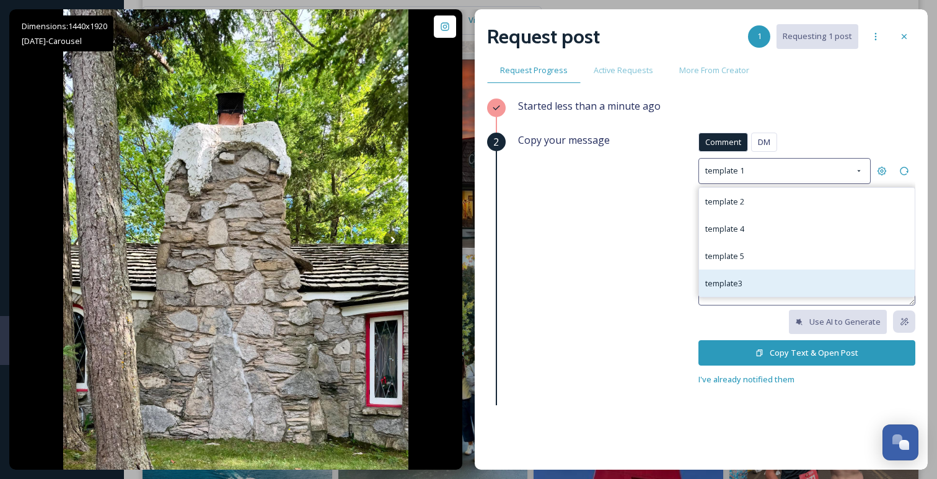
click at [772, 275] on div "template3" at bounding box center [807, 282] width 216 height 27
type textarea "😍😍 Great photo! Do you mind if we repost it on social media? If it's ok, please…"
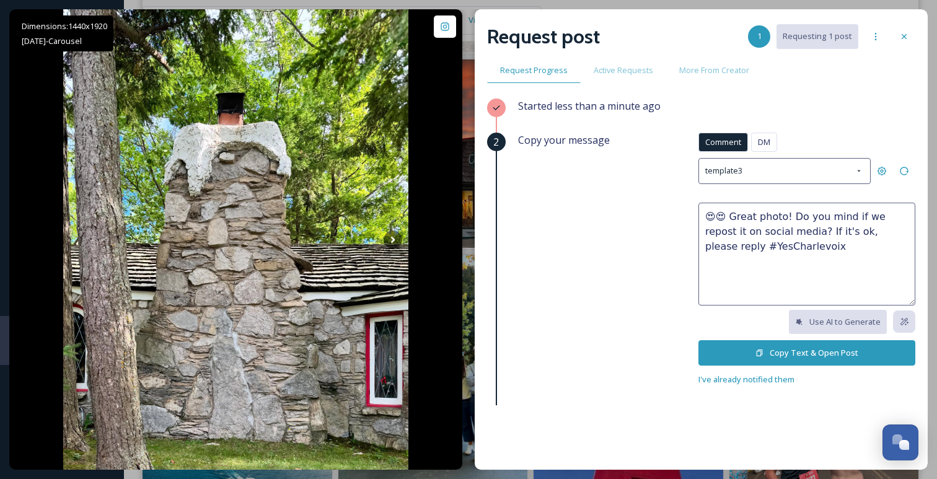
click at [763, 351] on icon at bounding box center [759, 353] width 8 height 8
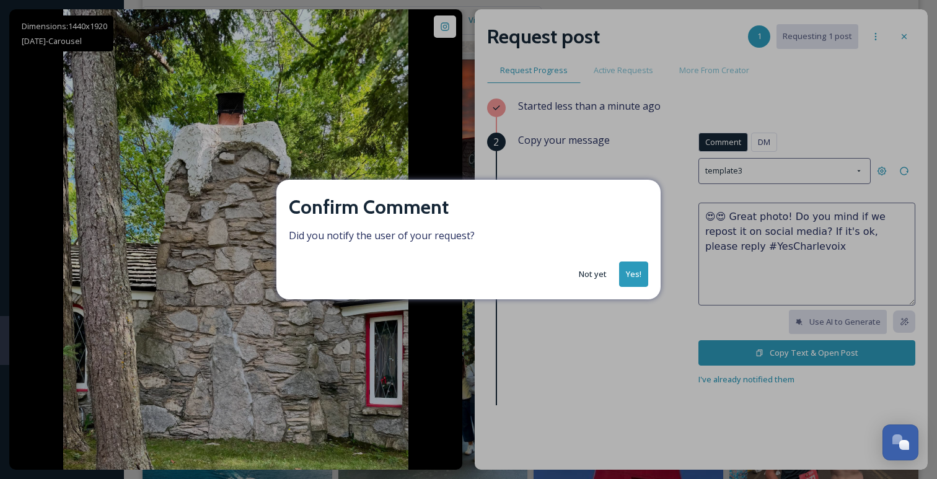
click at [635, 268] on button "Yes!" at bounding box center [633, 273] width 29 height 25
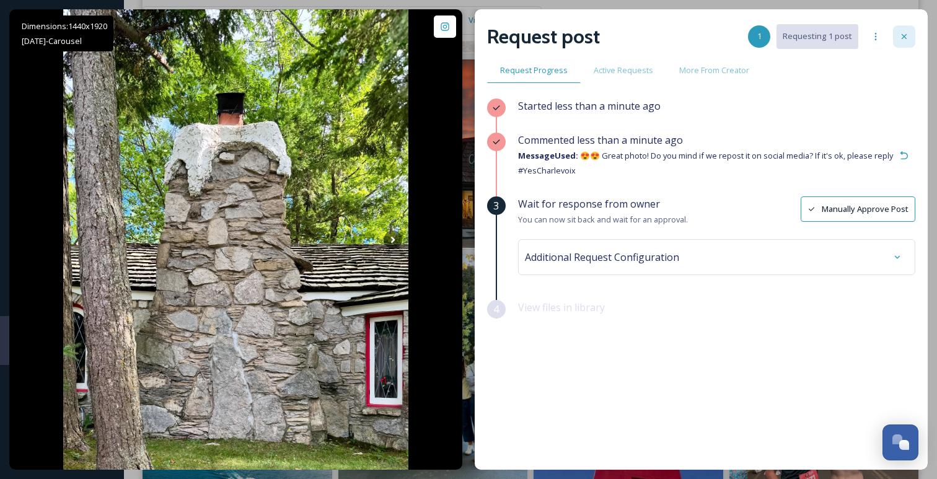
click at [900, 32] on icon at bounding box center [904, 37] width 10 height 10
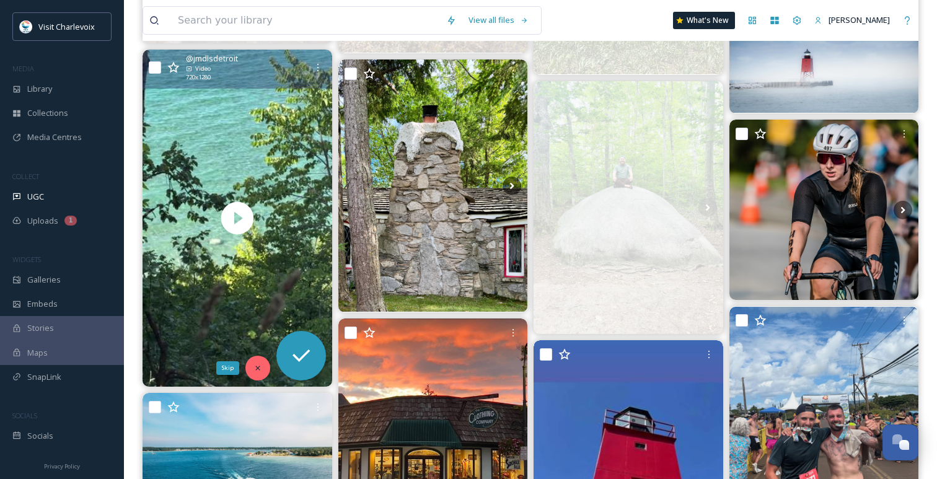
click at [254, 369] on icon at bounding box center [257, 368] width 9 height 9
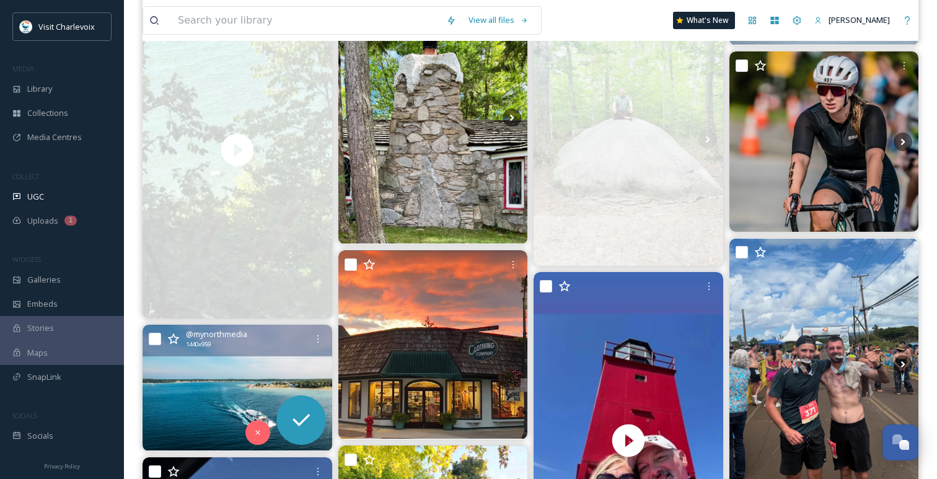
scroll to position [2670, 0]
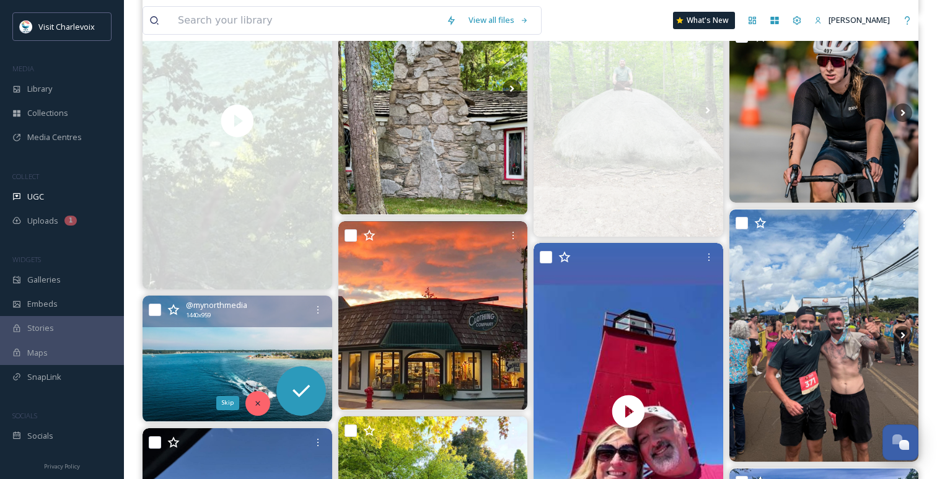
click at [256, 405] on icon at bounding box center [257, 403] width 9 height 9
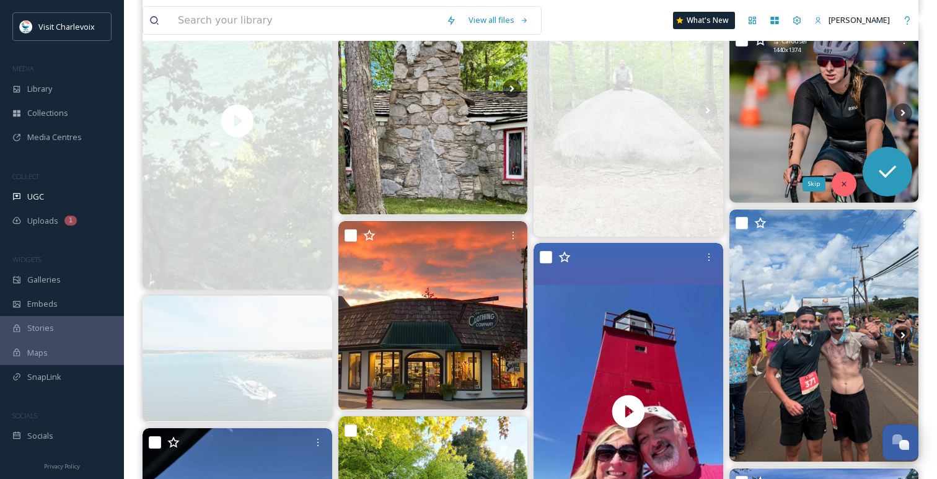
click at [847, 174] on div "Skip" at bounding box center [843, 184] width 25 height 25
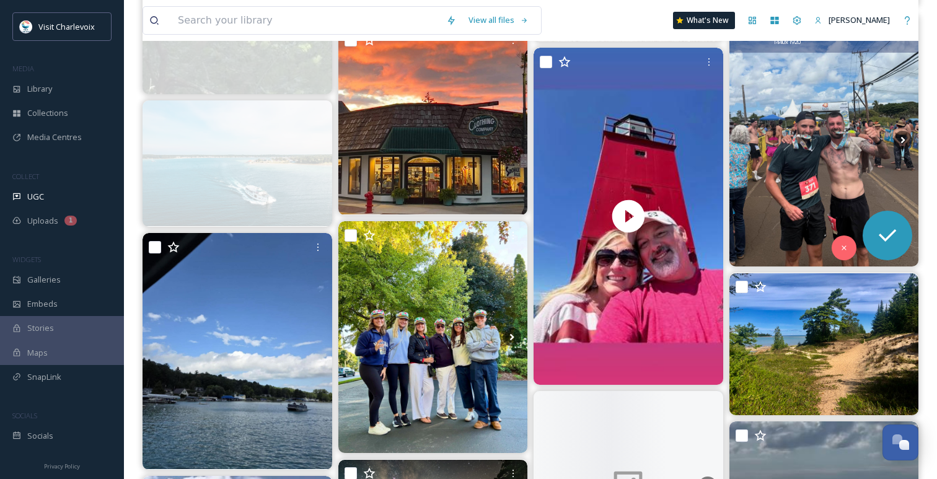
scroll to position [2869, 0]
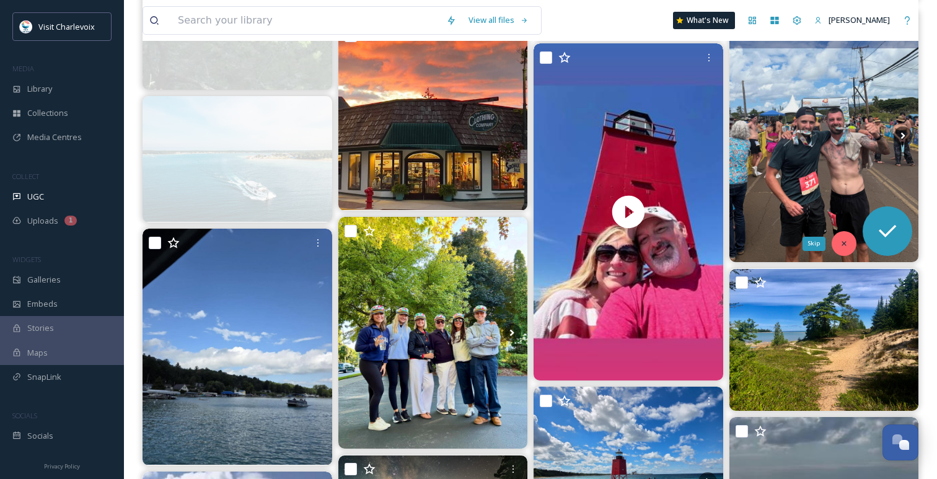
click at [843, 246] on icon at bounding box center [843, 243] width 9 height 9
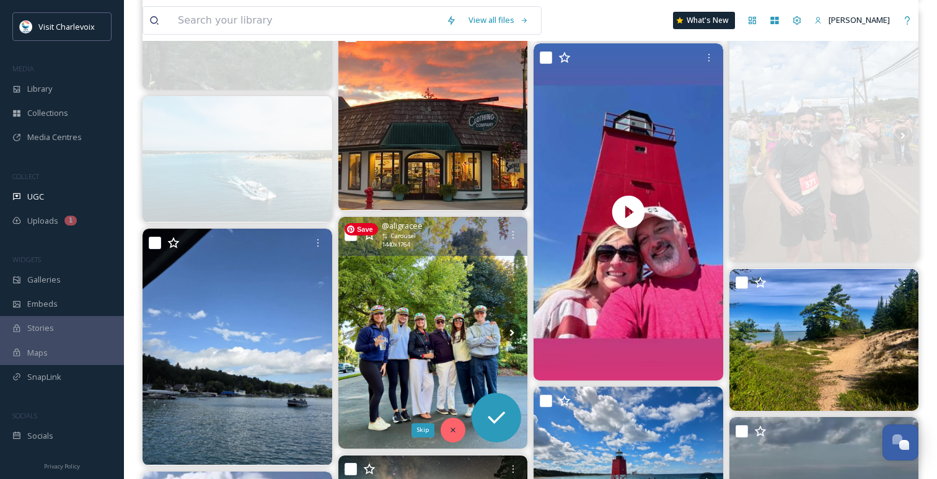
click at [455, 431] on icon at bounding box center [453, 430] width 9 height 9
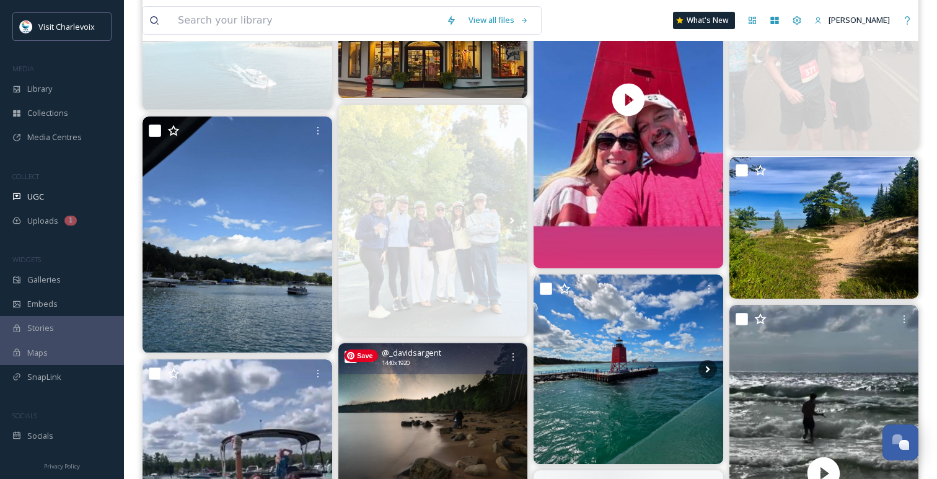
scroll to position [2989, 0]
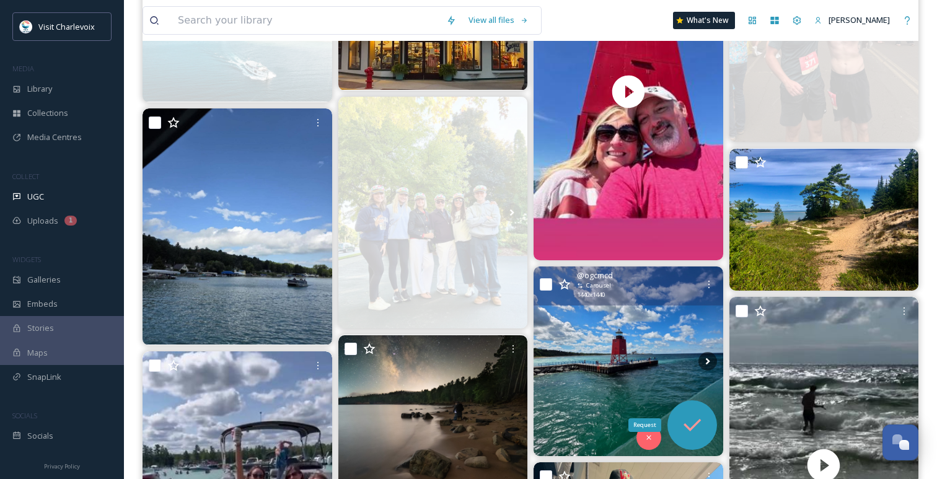
click at [696, 421] on icon at bounding box center [692, 425] width 25 height 25
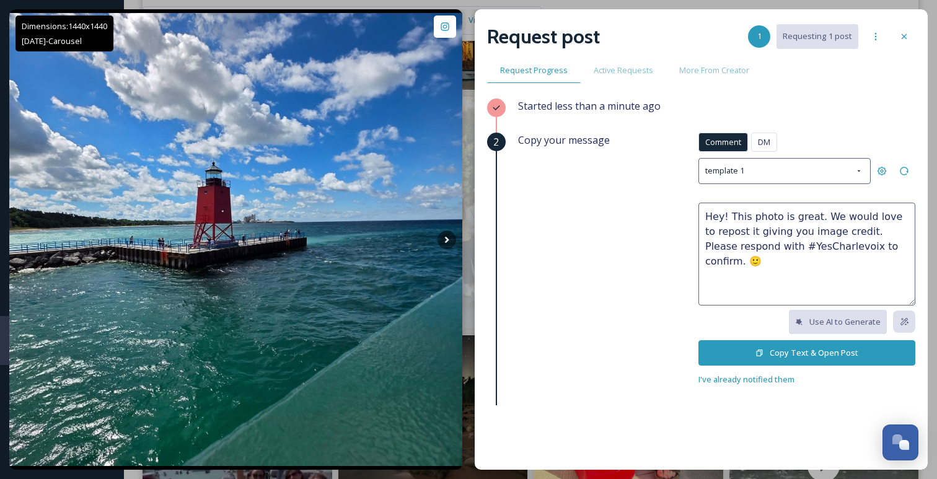
click at [763, 351] on icon at bounding box center [759, 352] width 6 height 7
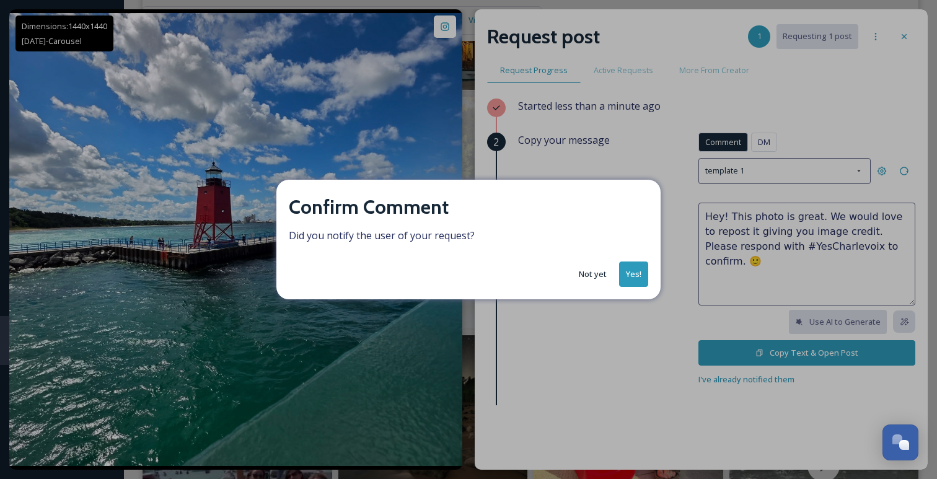
click at [632, 274] on button "Yes!" at bounding box center [633, 273] width 29 height 25
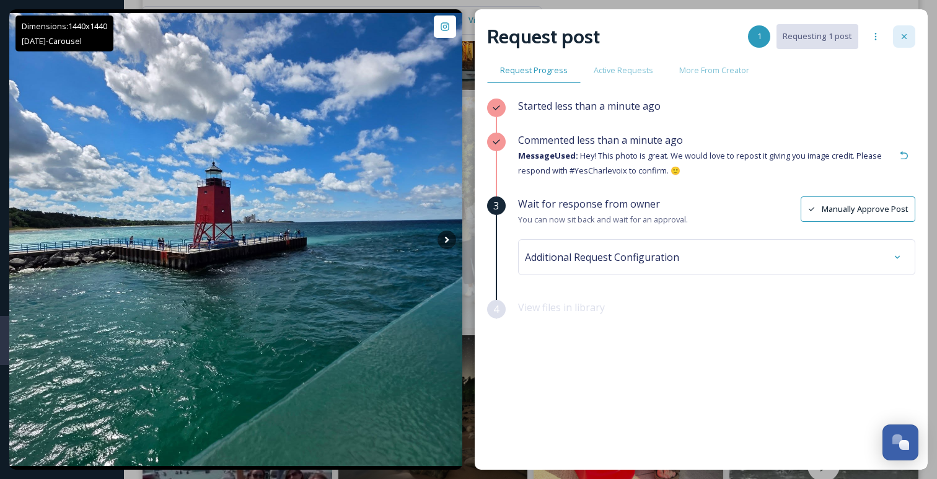
click at [898, 40] on div at bounding box center [904, 36] width 22 height 22
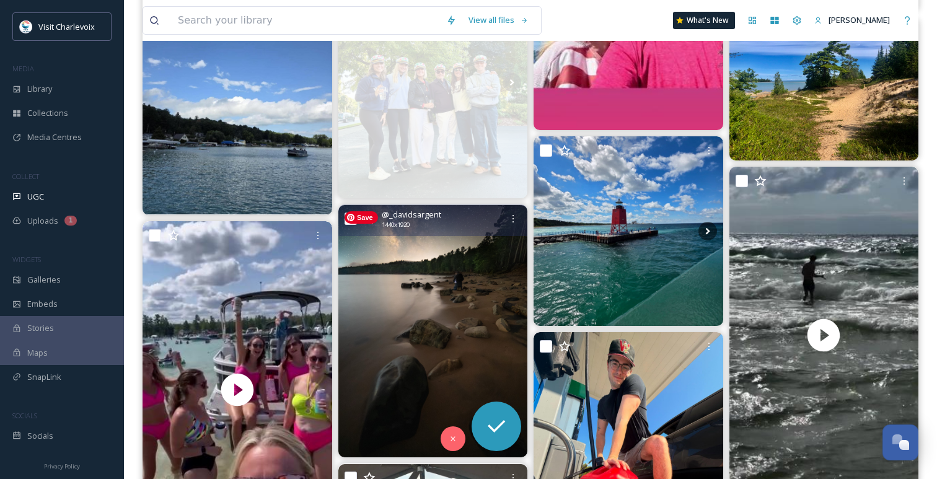
scroll to position [3126, 0]
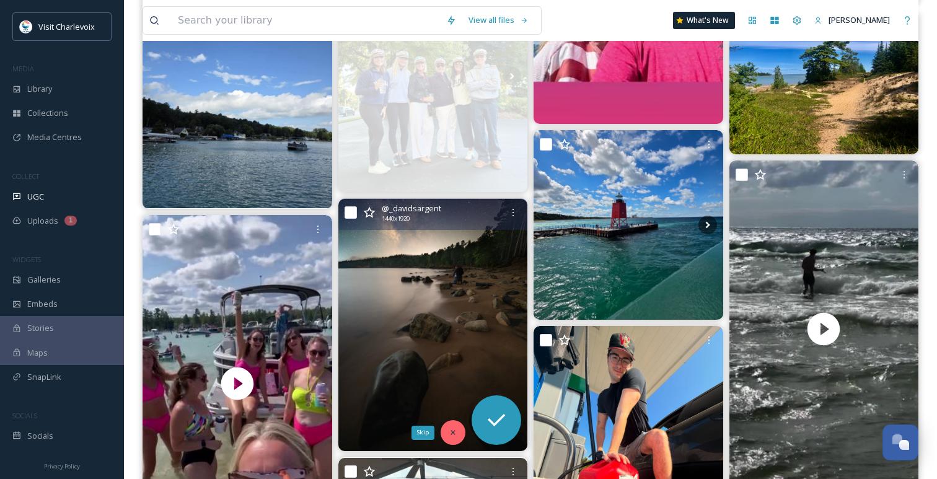
click at [457, 437] on div "Skip" at bounding box center [452, 432] width 25 height 25
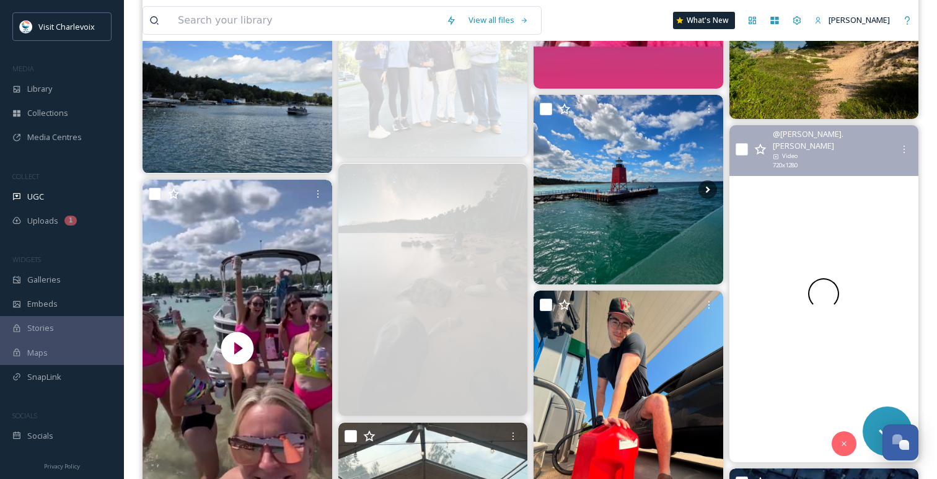
scroll to position [3171, 0]
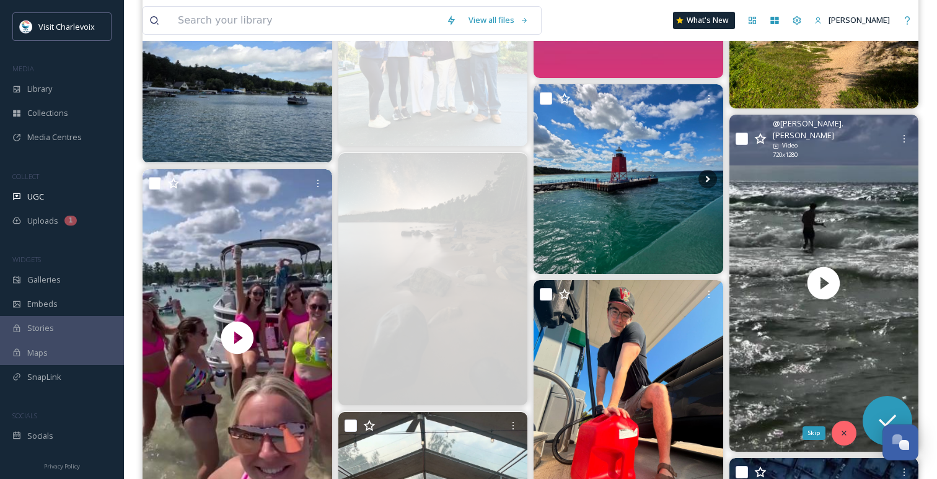
click at [841, 431] on icon at bounding box center [843, 433] width 9 height 9
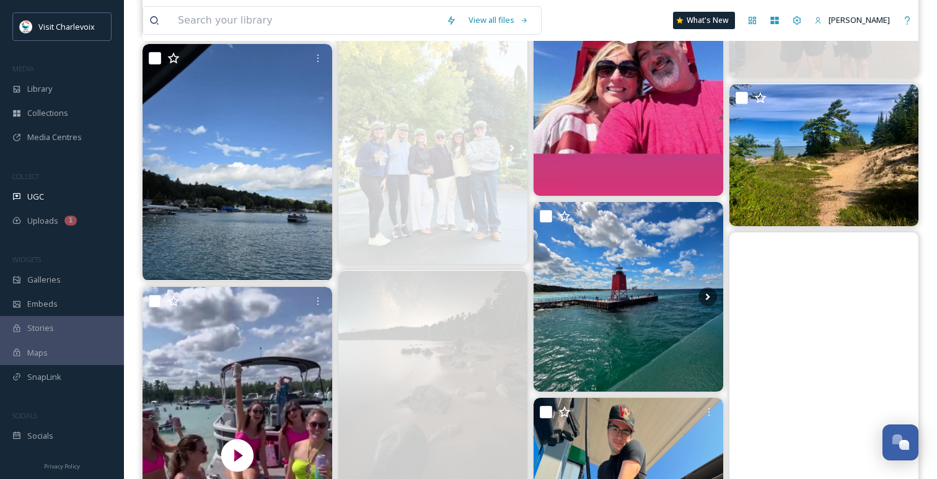
scroll to position [3053, 0]
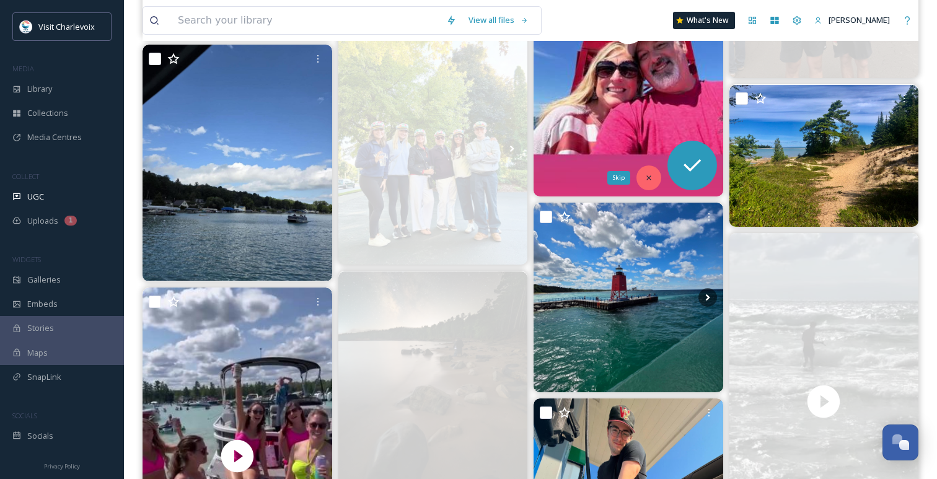
click at [651, 175] on icon at bounding box center [648, 177] width 9 height 9
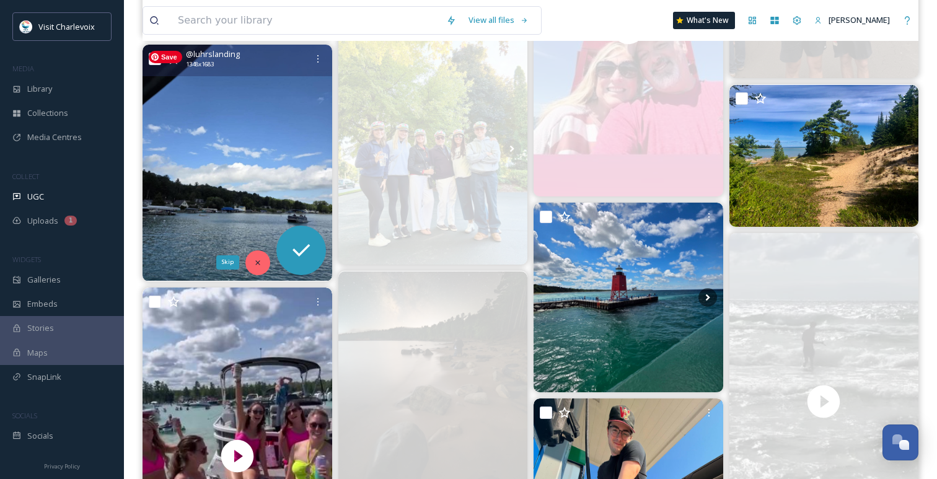
click at [256, 261] on icon at bounding box center [257, 262] width 9 height 9
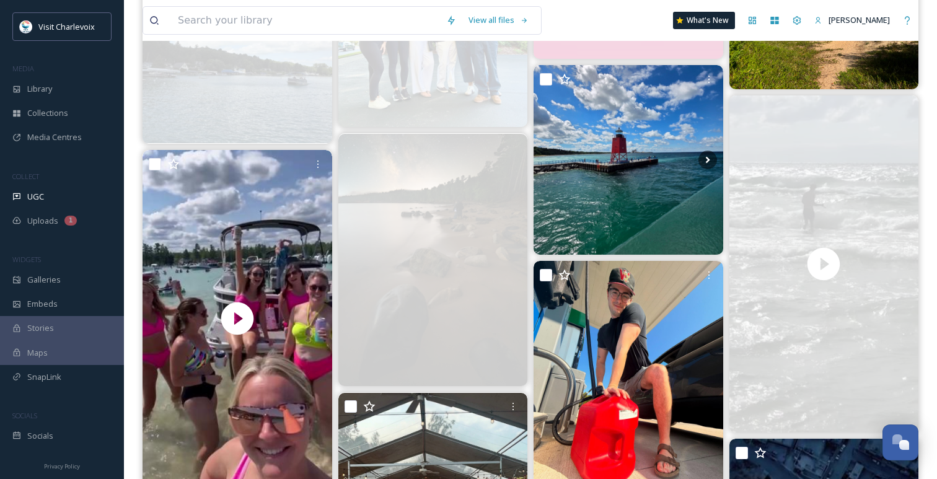
scroll to position [3234, 0]
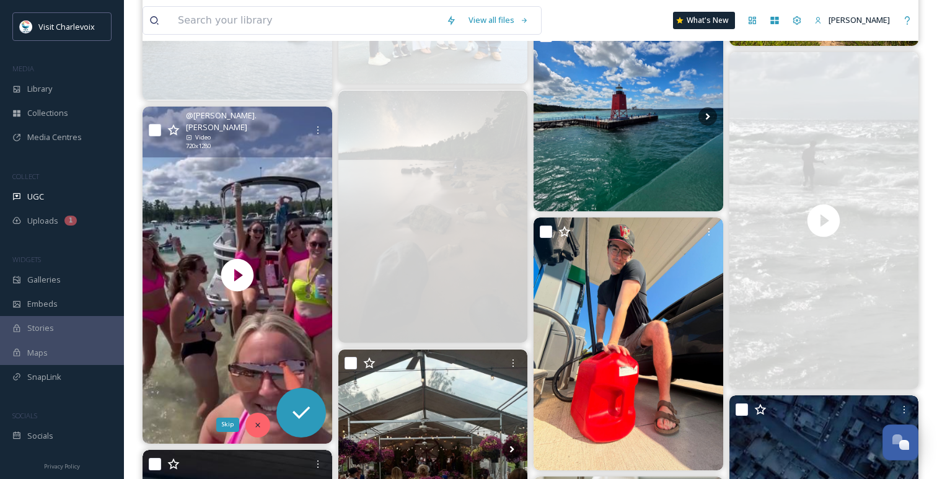
click at [256, 424] on icon at bounding box center [257, 425] width 4 height 4
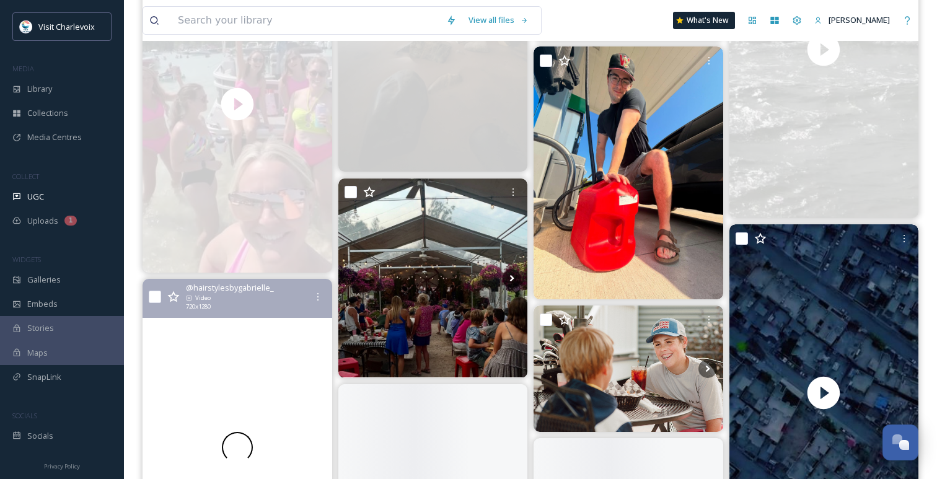
scroll to position [3417, 0]
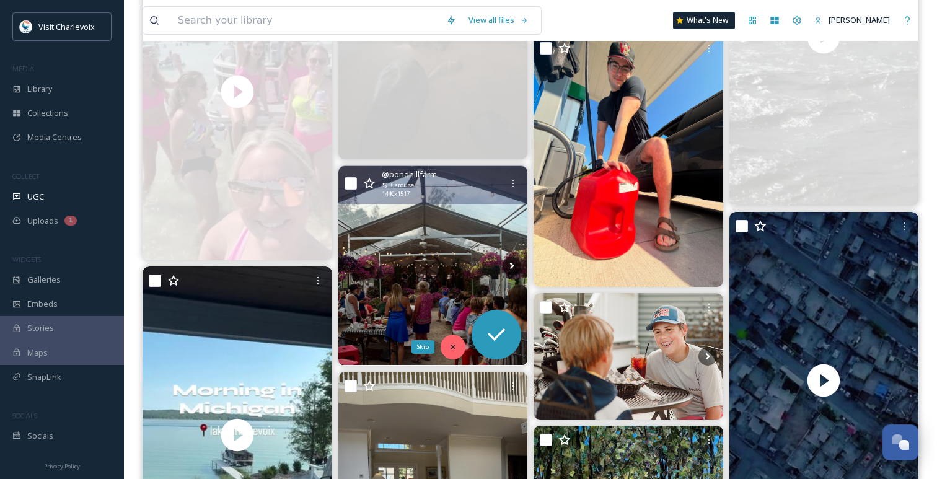
click at [454, 340] on div "Skip" at bounding box center [452, 347] width 25 height 25
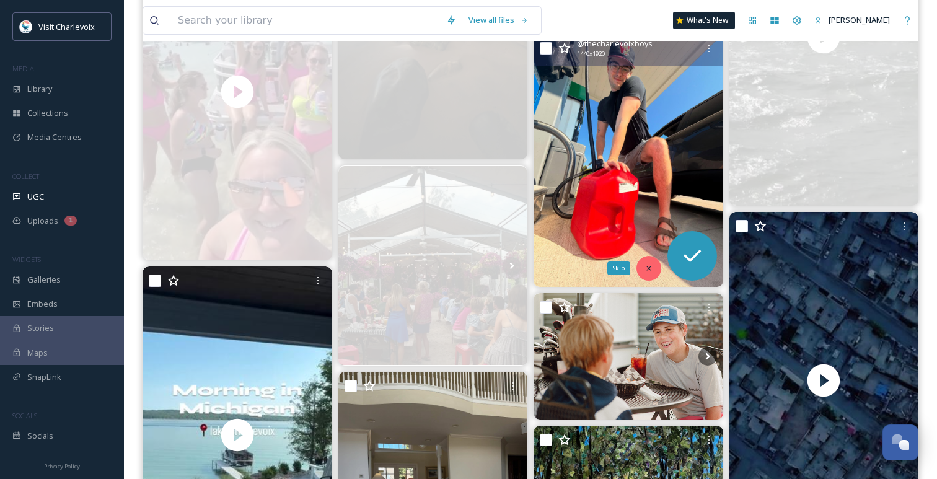
click at [647, 271] on icon at bounding box center [648, 268] width 9 height 9
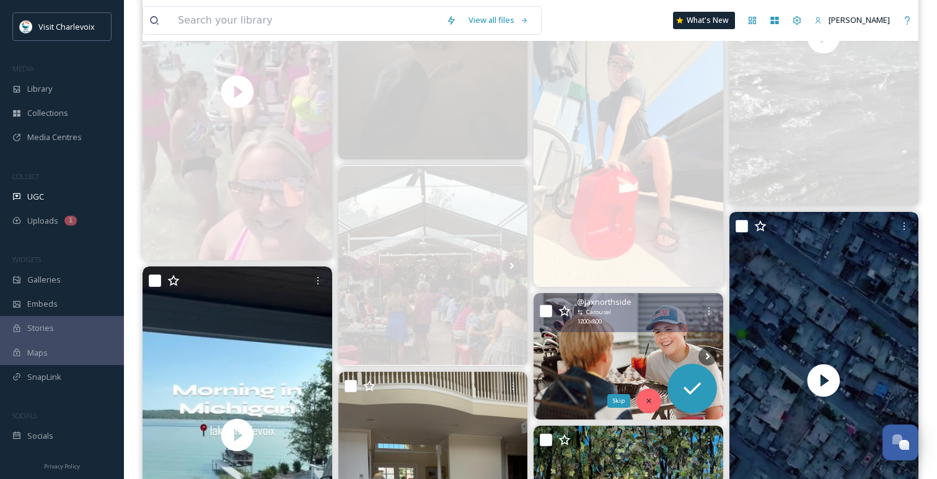
click at [650, 396] on icon at bounding box center [648, 400] width 9 height 9
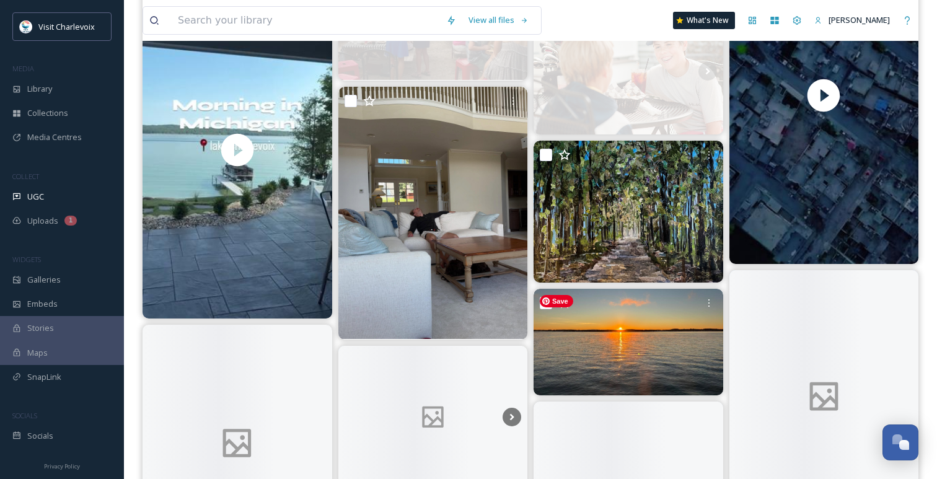
scroll to position [3712, 0]
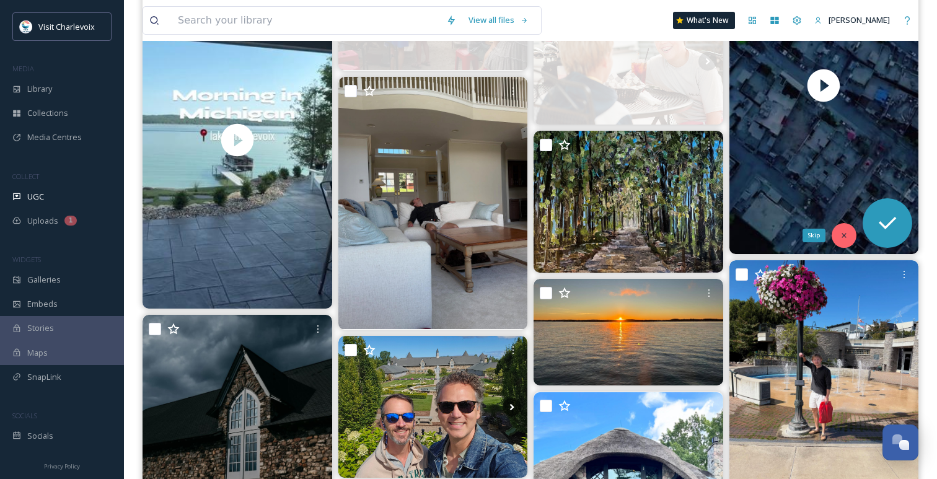
click at [848, 235] on icon at bounding box center [843, 235] width 9 height 9
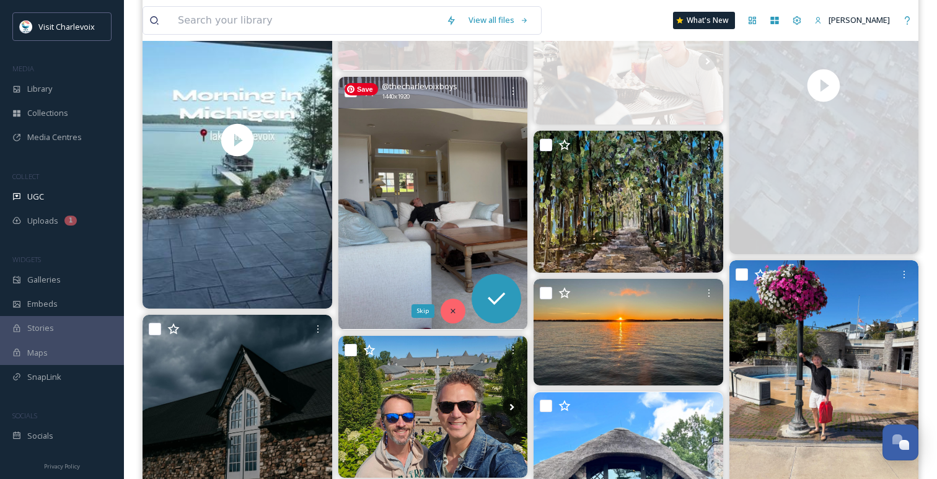
click at [449, 310] on icon at bounding box center [453, 311] width 9 height 9
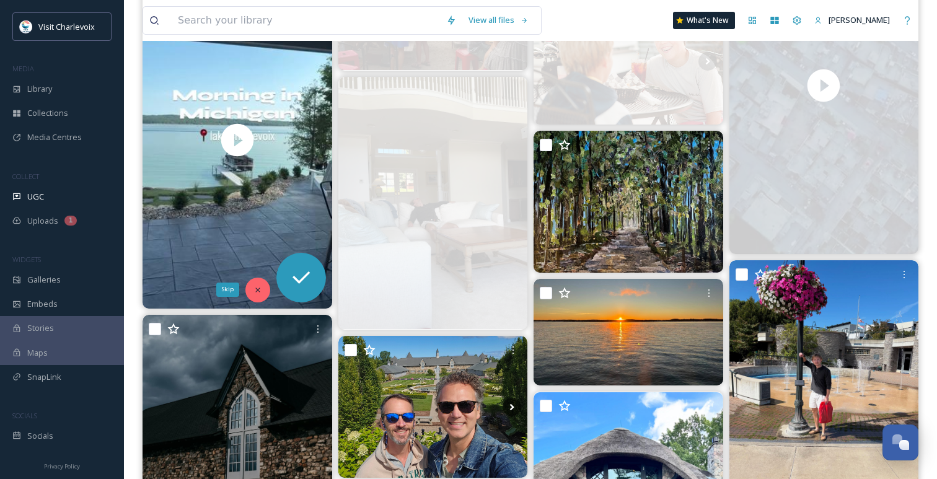
click at [256, 287] on icon at bounding box center [257, 290] width 9 height 9
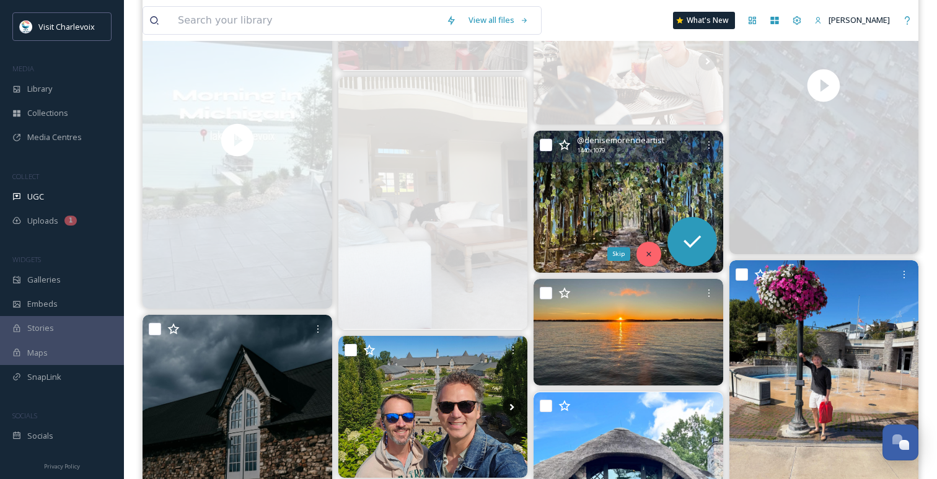
click at [652, 256] on icon at bounding box center [648, 254] width 9 height 9
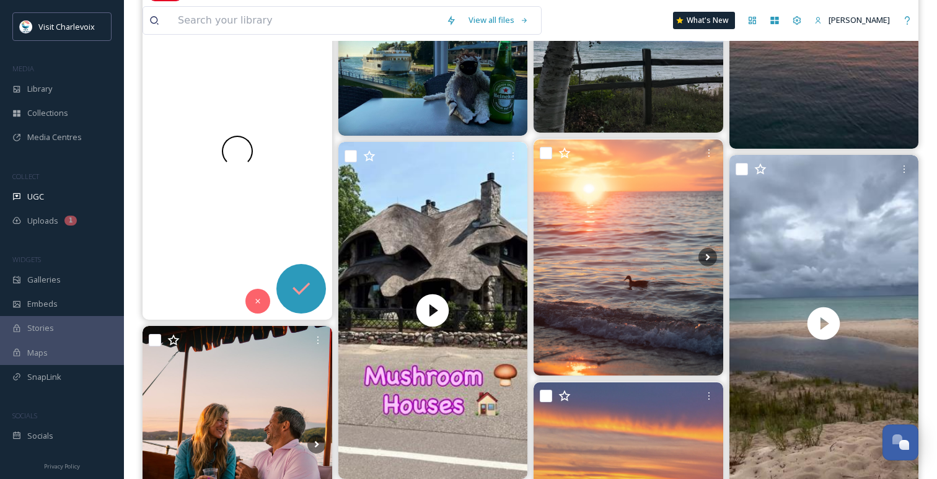
scroll to position [4423, 0]
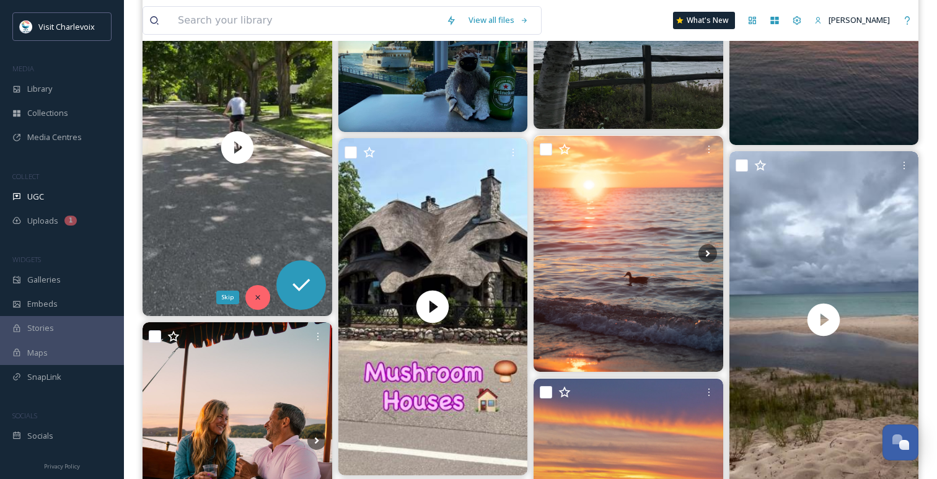
click at [254, 298] on icon at bounding box center [257, 297] width 9 height 9
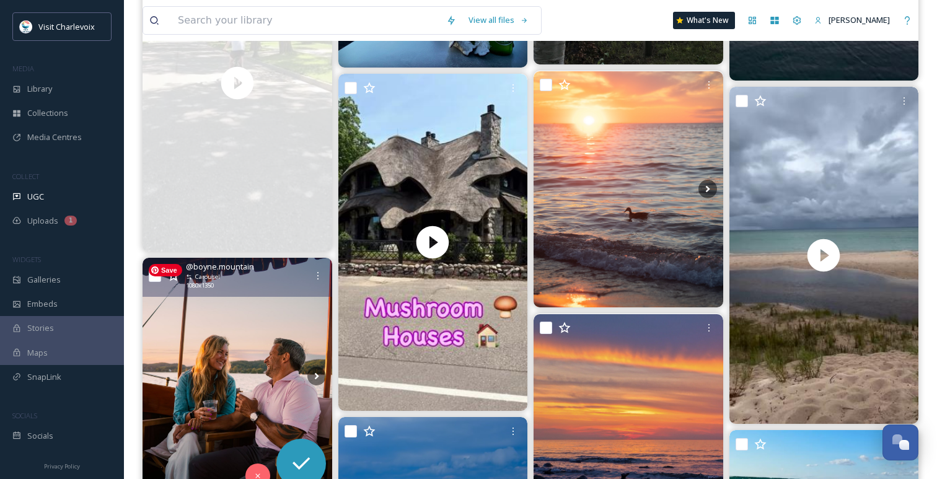
scroll to position [4580, 0]
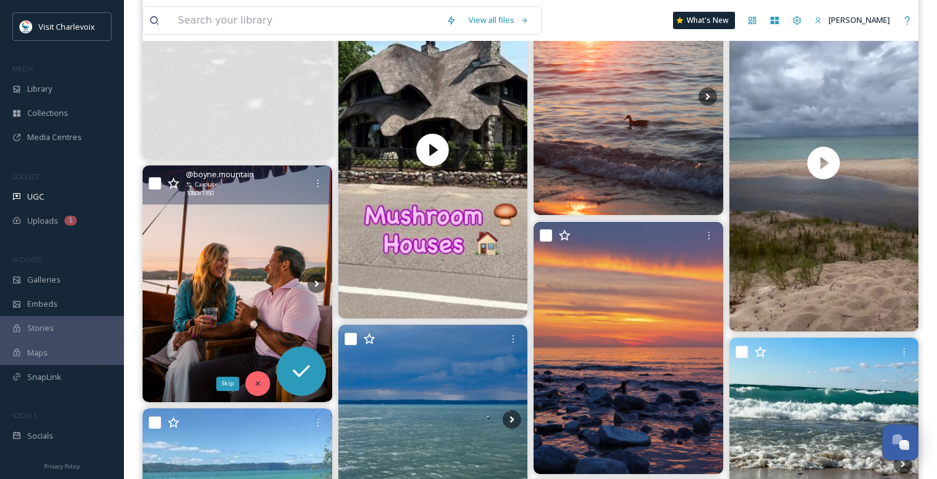
click at [256, 380] on icon at bounding box center [257, 383] width 9 height 9
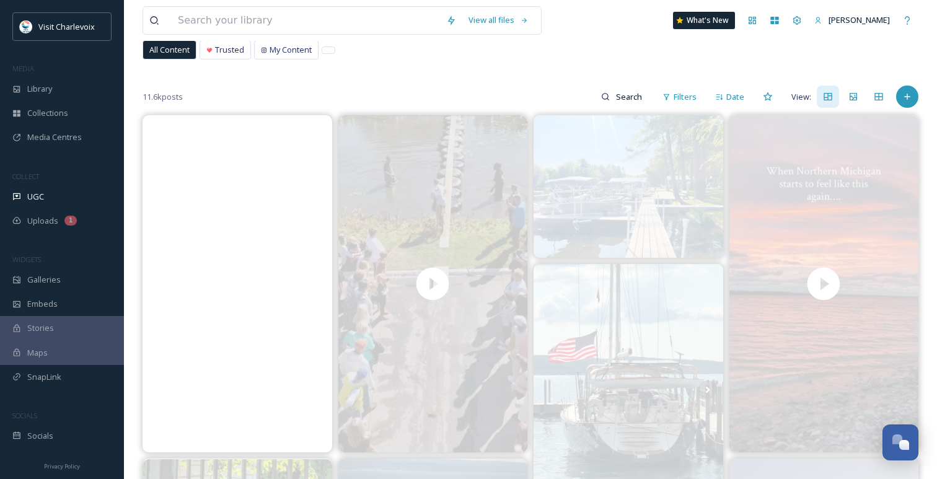
scroll to position [0, 0]
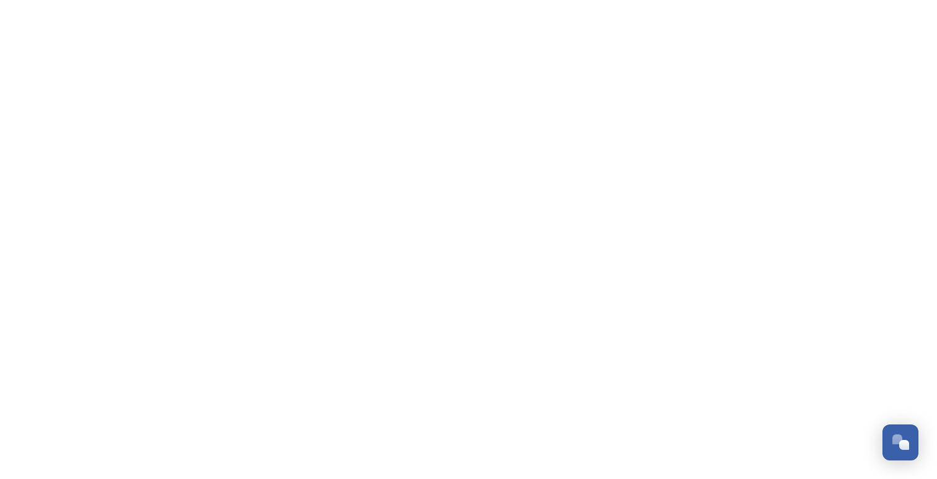
scroll to position [4028, 0]
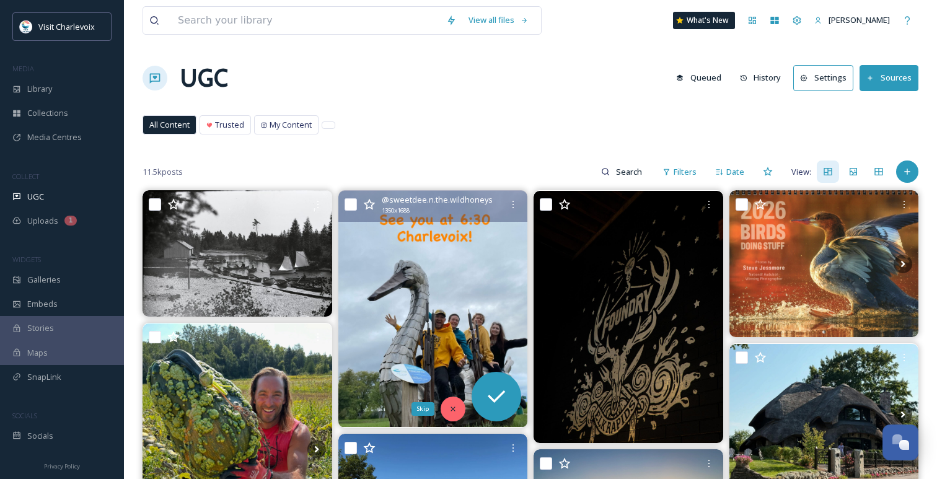
click at [450, 408] on icon at bounding box center [453, 409] width 9 height 9
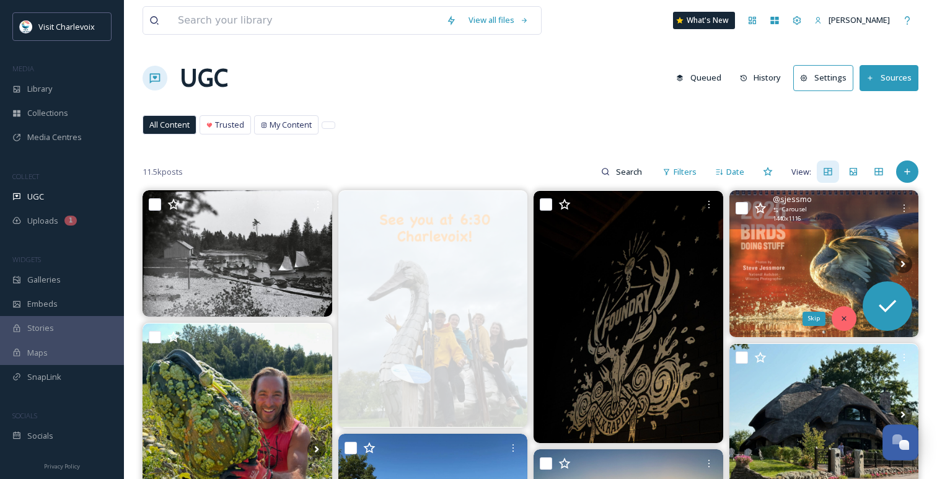
click at [846, 320] on icon at bounding box center [843, 318] width 9 height 9
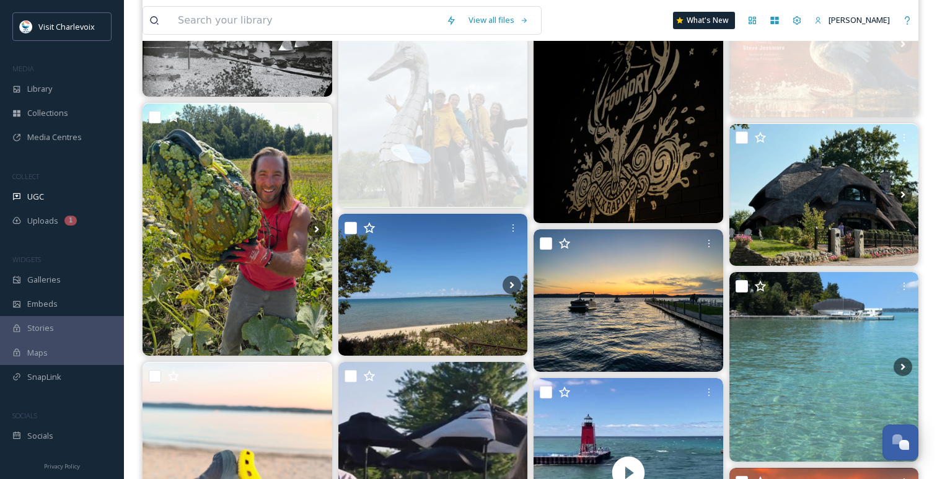
scroll to position [235, 0]
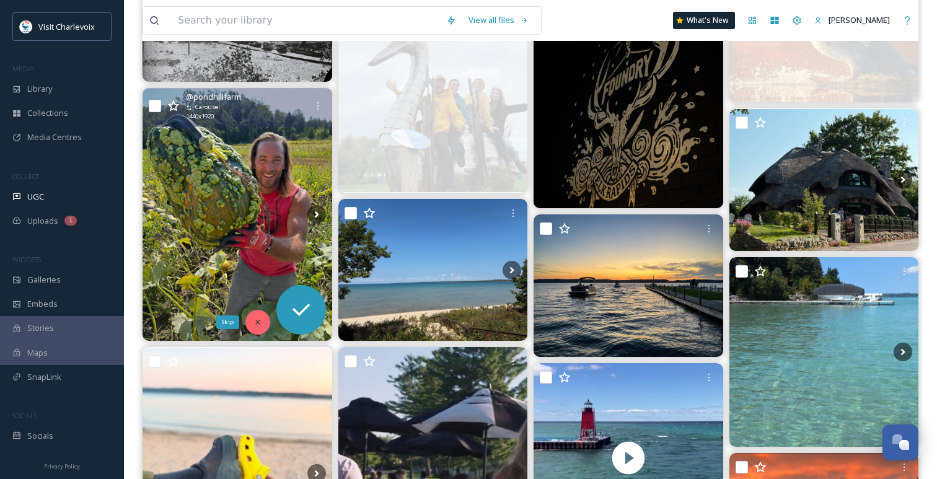
click at [252, 318] on div "Skip" at bounding box center [257, 322] width 25 height 25
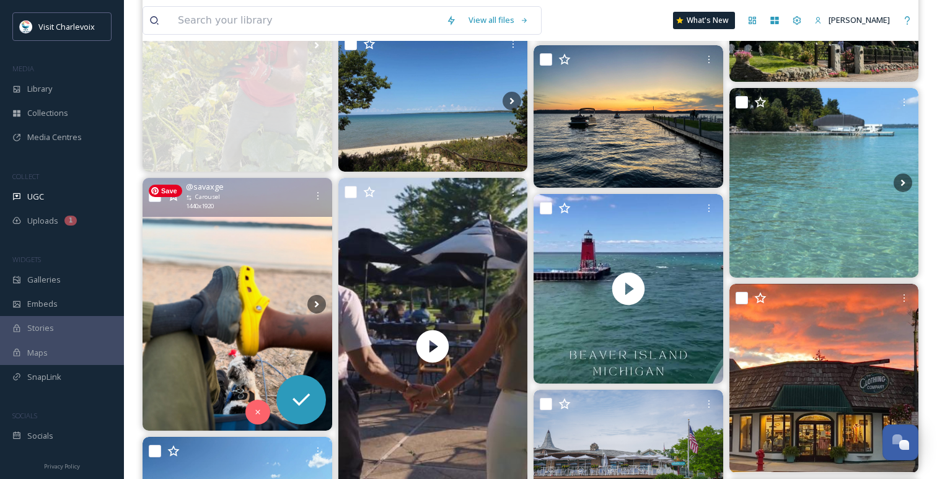
scroll to position [410, 0]
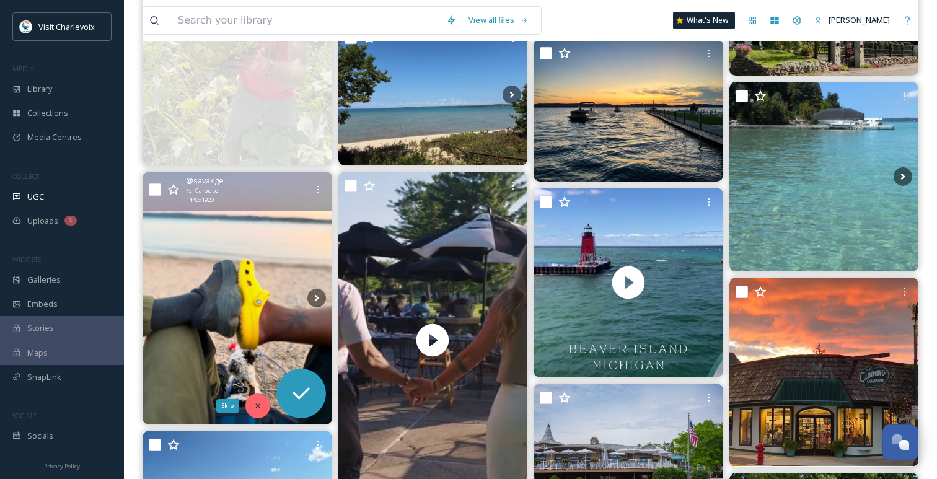
click at [260, 405] on icon at bounding box center [257, 405] width 9 height 9
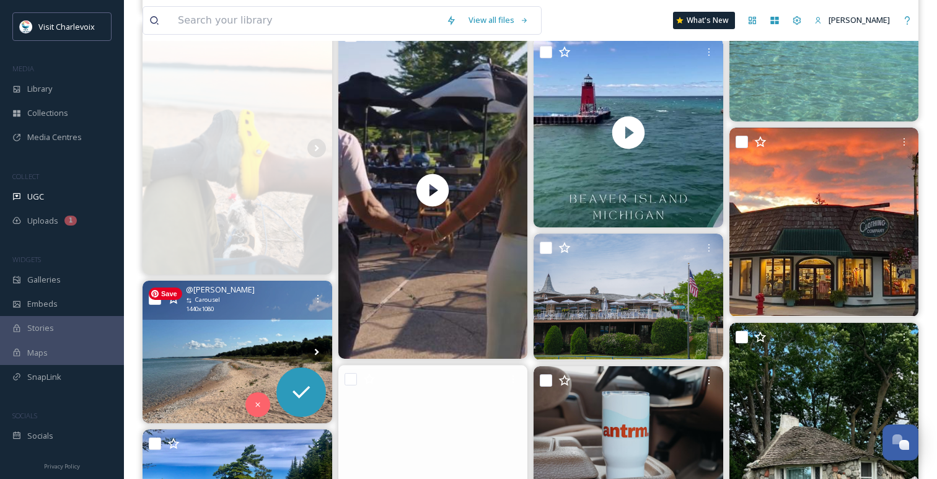
scroll to position [590, 0]
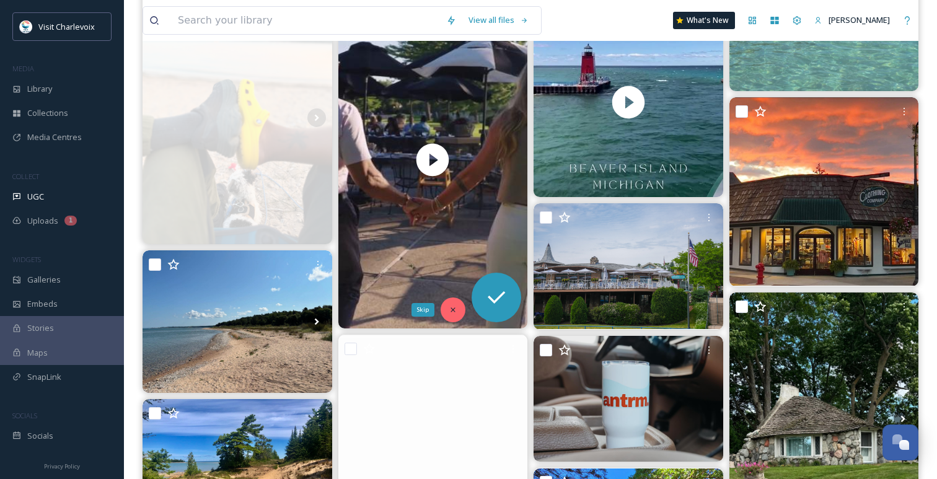
click at [456, 309] on icon at bounding box center [453, 309] width 9 height 9
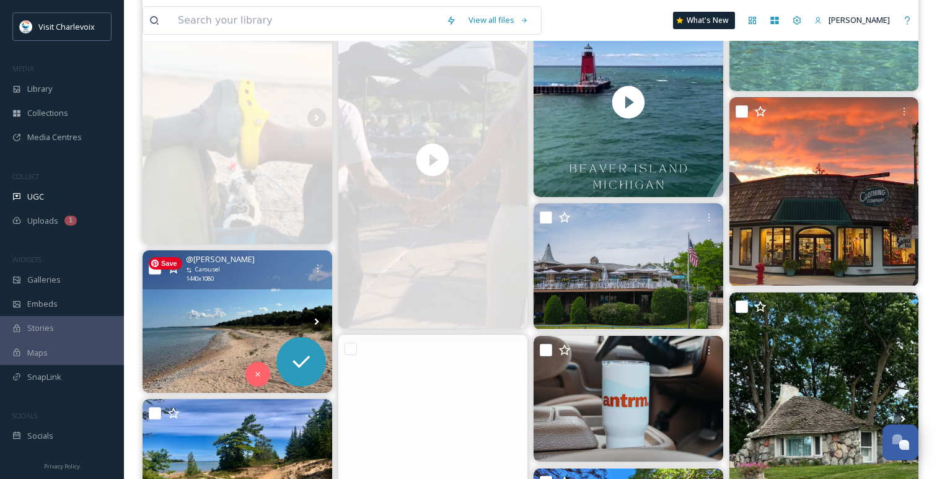
click at [240, 300] on img at bounding box center [237, 321] width 190 height 142
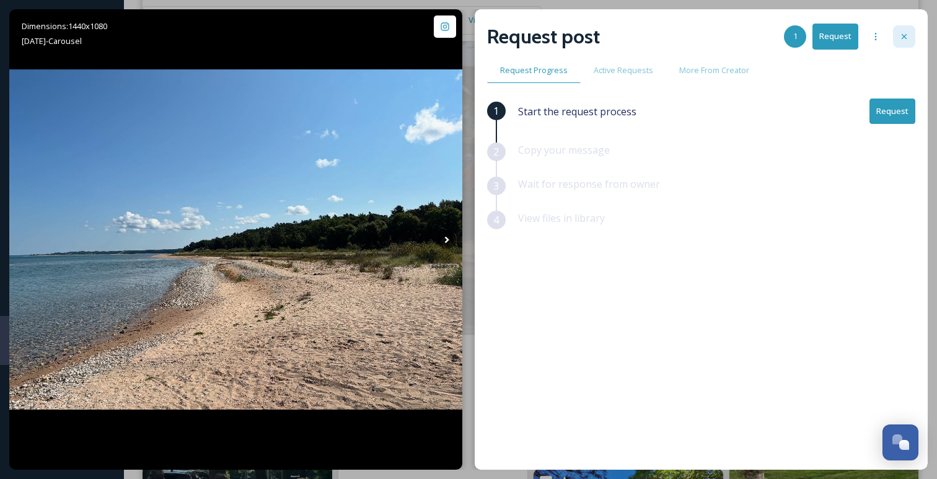
click at [903, 38] on icon at bounding box center [904, 37] width 10 height 10
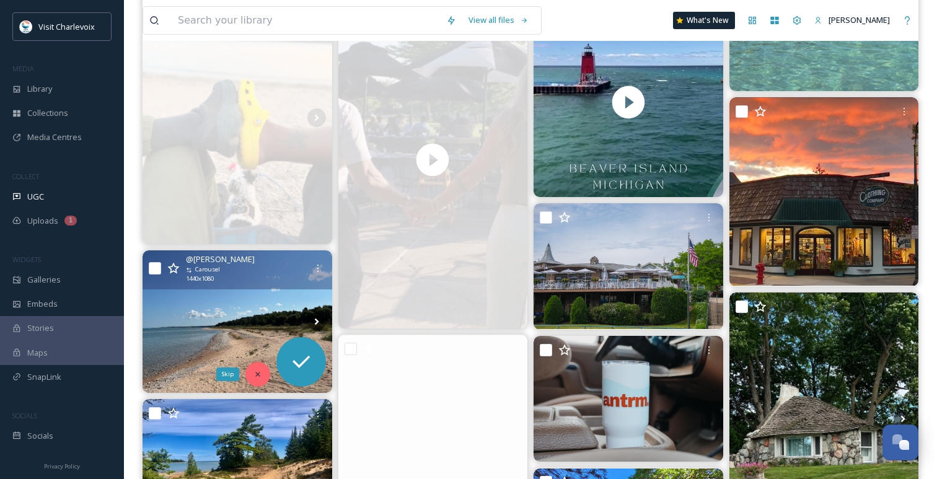
click at [254, 380] on div "Skip" at bounding box center [257, 374] width 25 height 25
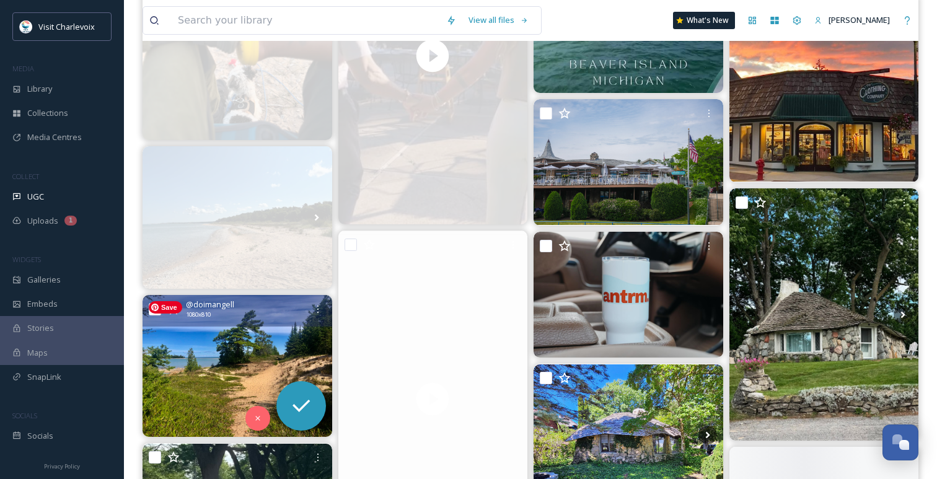
scroll to position [699, 0]
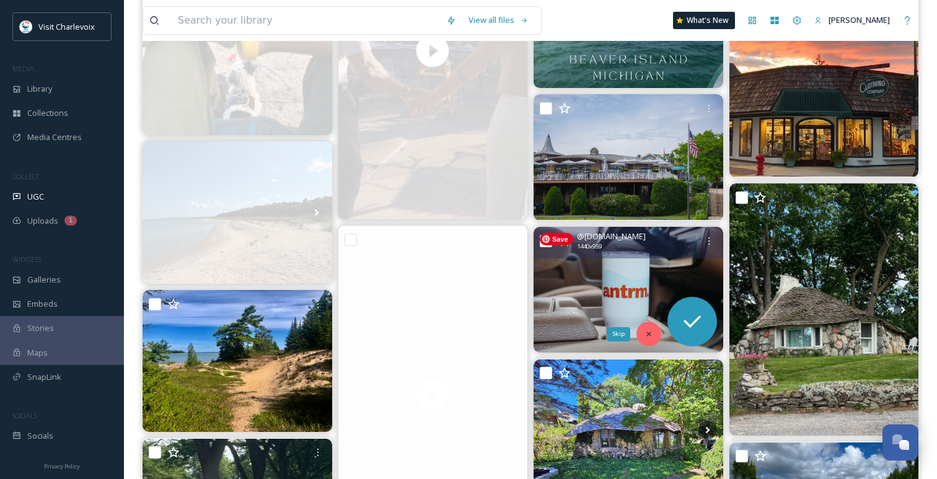
click at [651, 336] on icon at bounding box center [648, 334] width 9 height 9
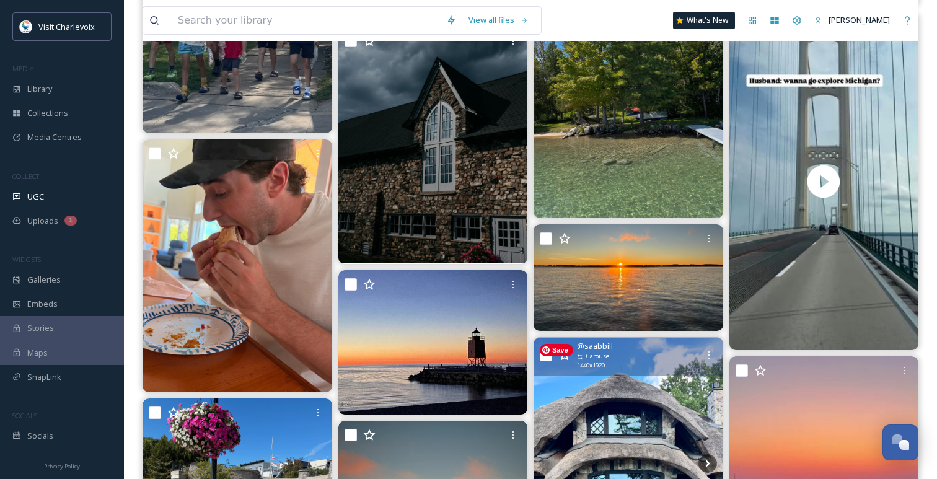
scroll to position [1237, 0]
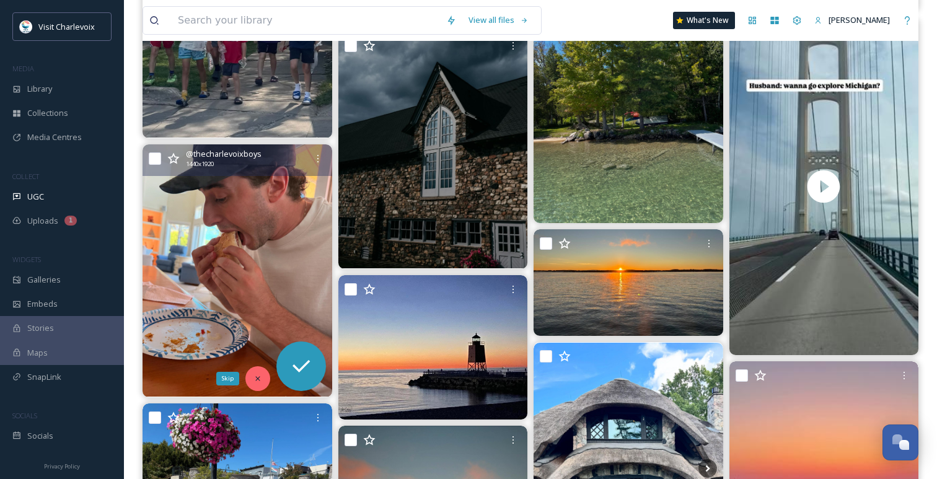
click at [265, 381] on div "Skip" at bounding box center [257, 378] width 25 height 25
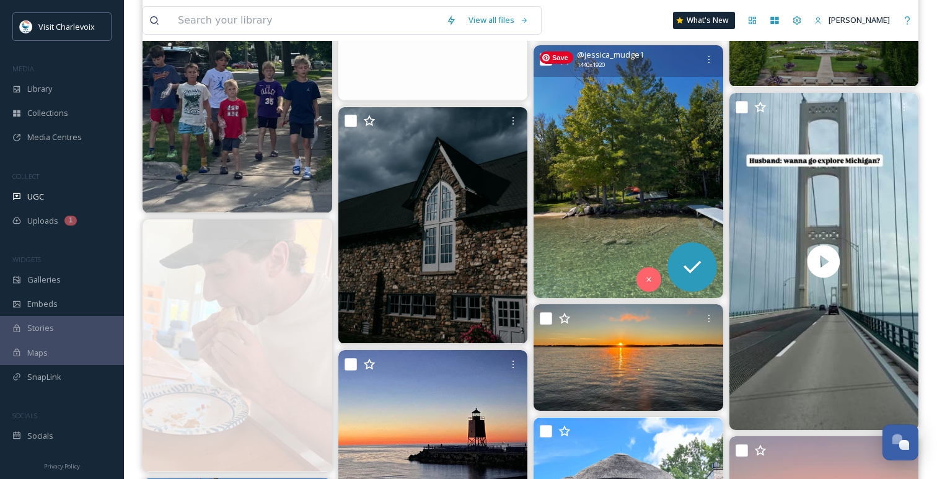
scroll to position [1160, 0]
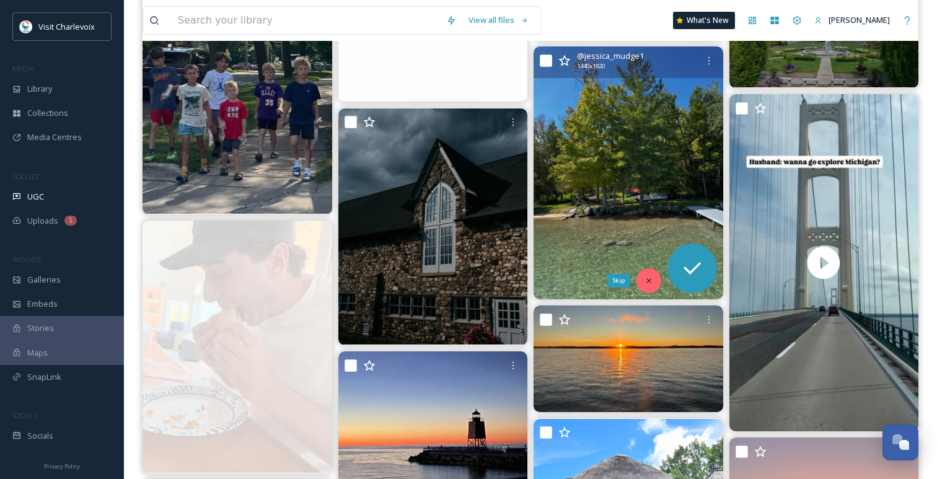
click at [642, 278] on div "Skip" at bounding box center [648, 280] width 25 height 25
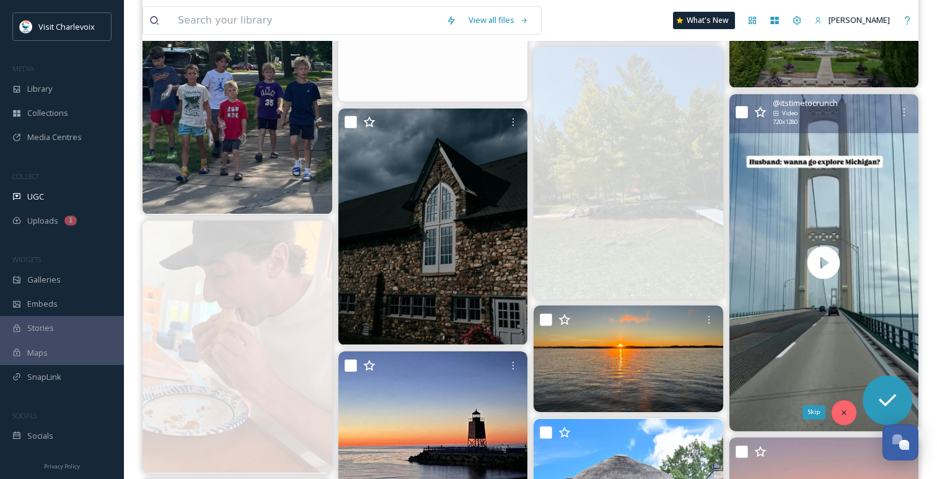
click at [848, 414] on div "Skip" at bounding box center [843, 412] width 25 height 25
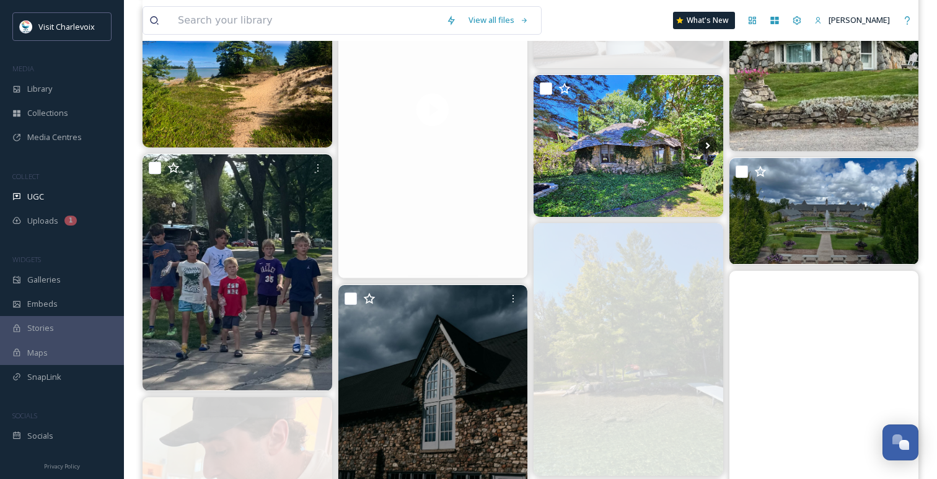
scroll to position [983, 0]
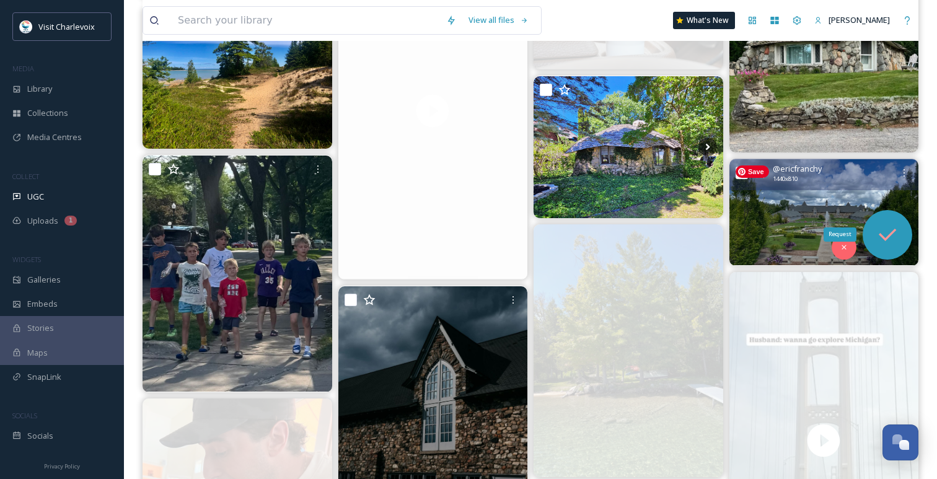
click at [880, 233] on icon at bounding box center [886, 235] width 17 height 12
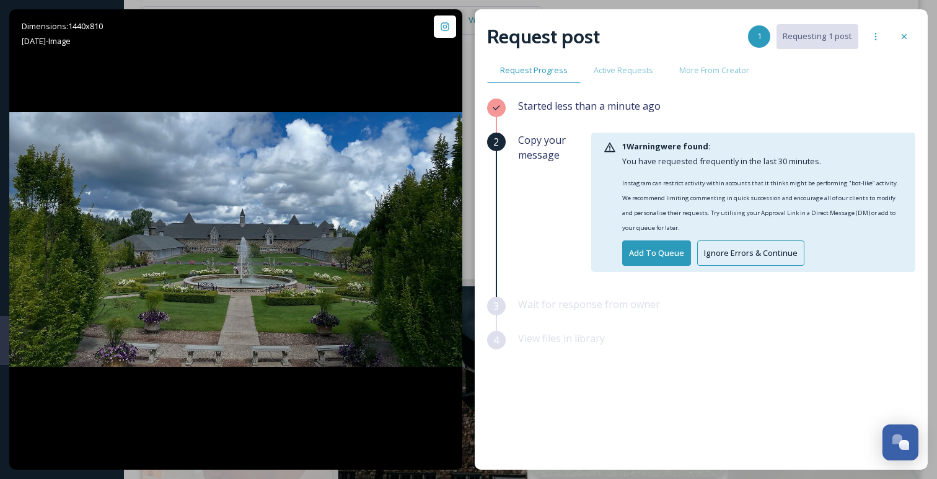
click at [715, 259] on button "Ignore Errors & Continue" at bounding box center [750, 252] width 107 height 25
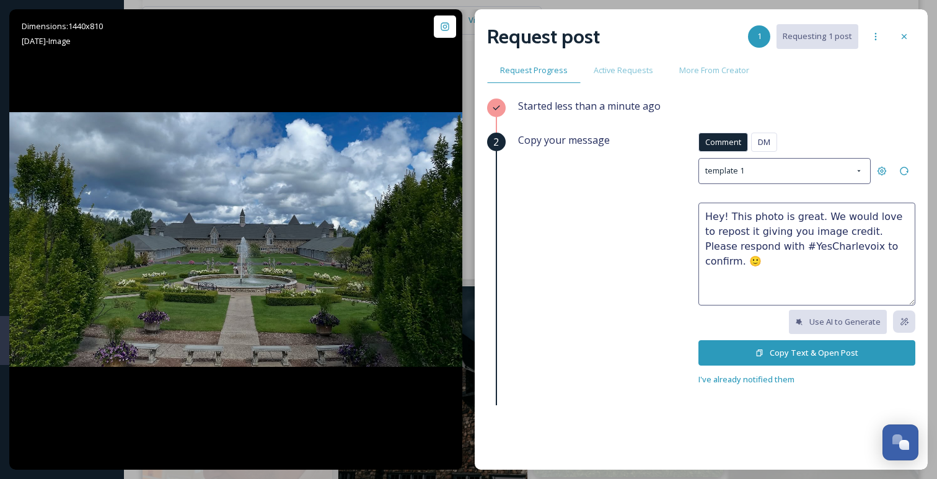
click at [778, 358] on button "Copy Text & Open Post" at bounding box center [806, 352] width 217 height 25
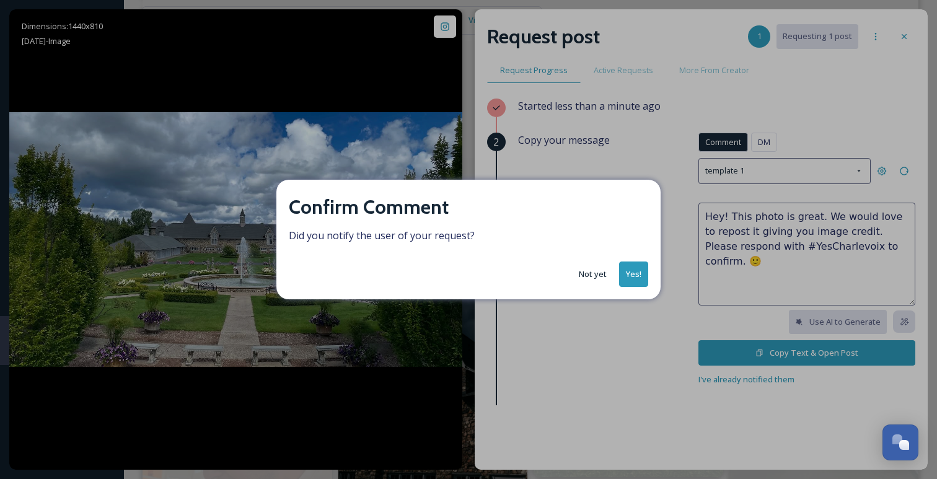
click at [638, 273] on button "Yes!" at bounding box center [633, 273] width 29 height 25
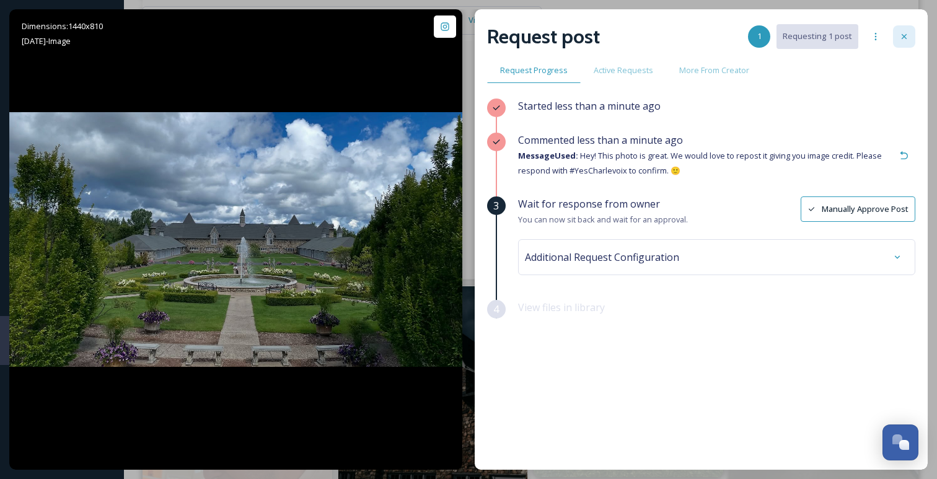
click at [902, 36] on icon at bounding box center [904, 37] width 10 height 10
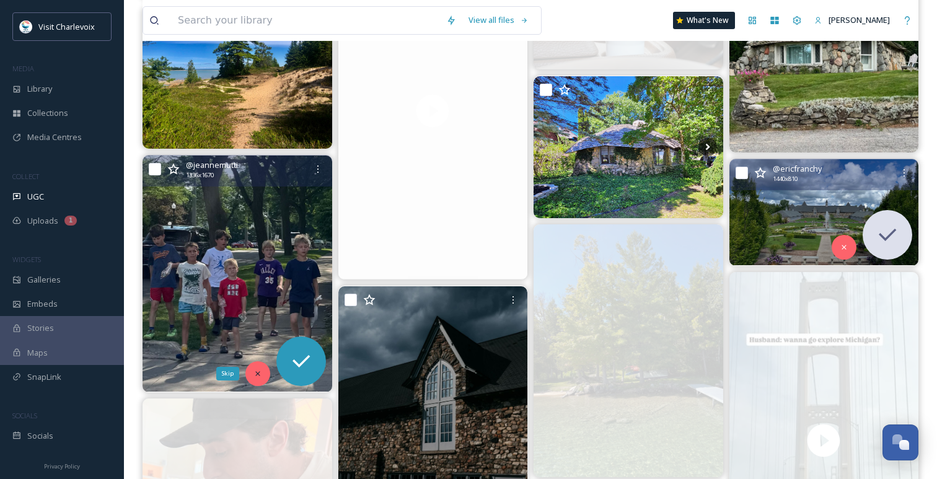
click at [253, 370] on icon at bounding box center [257, 373] width 9 height 9
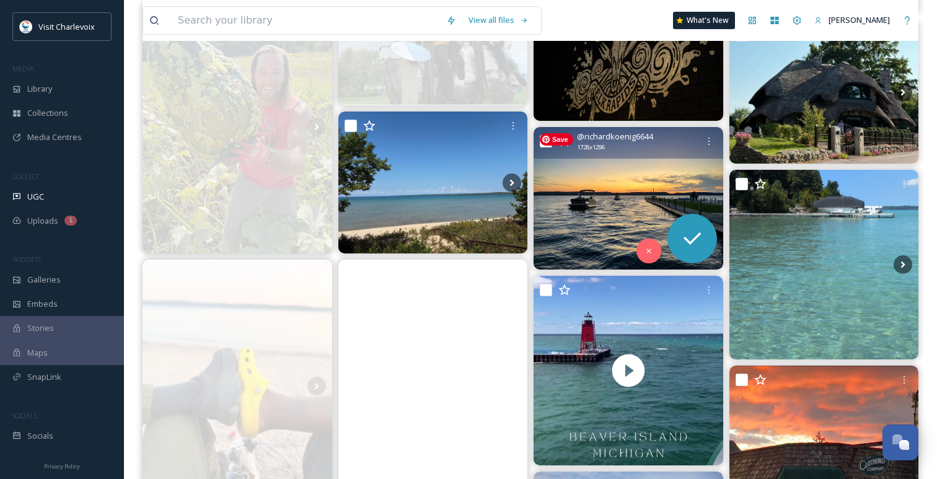
scroll to position [312, 0]
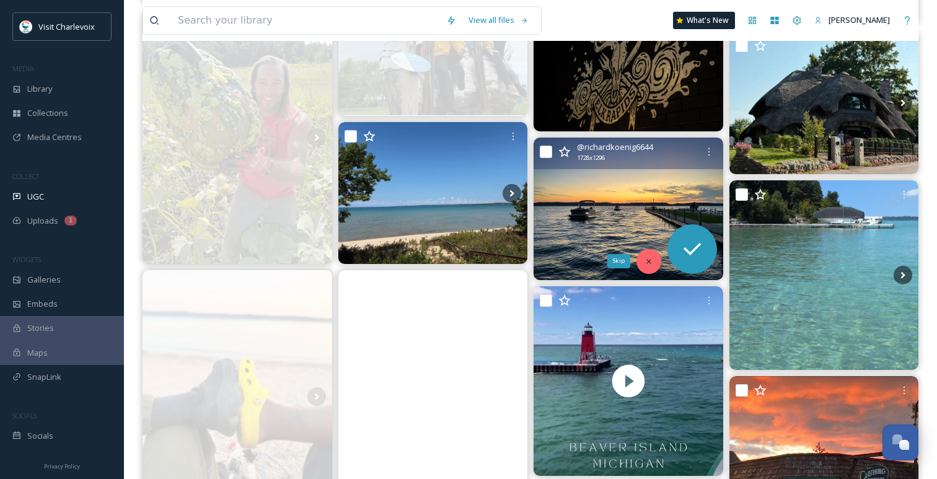
click at [644, 258] on icon at bounding box center [648, 261] width 9 height 9
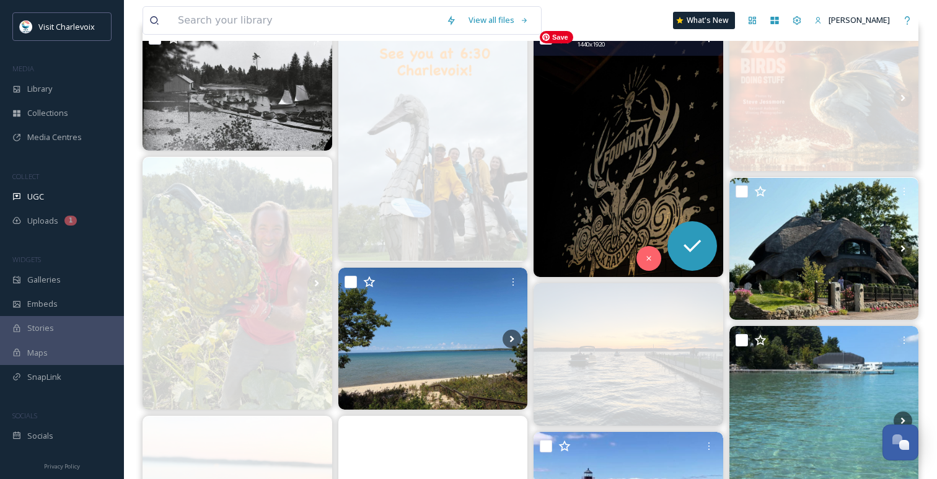
scroll to position [152, 0]
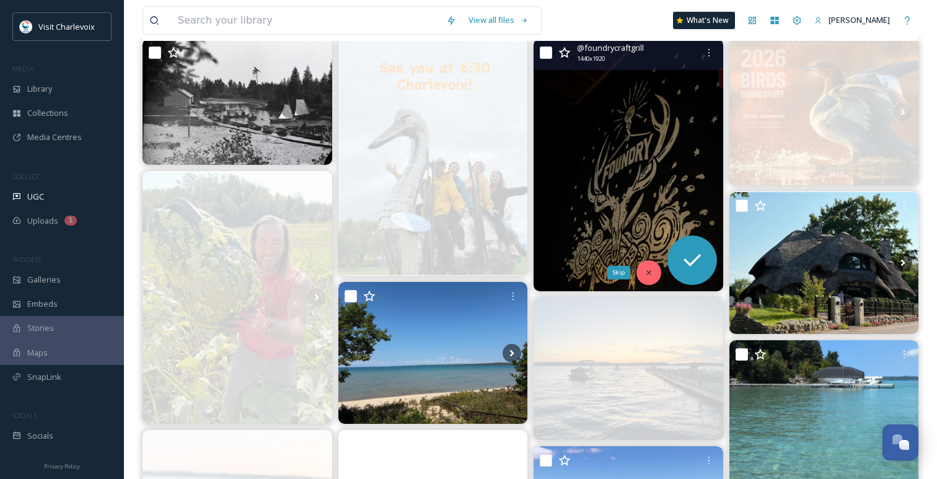
click at [653, 272] on div "Skip" at bounding box center [648, 272] width 25 height 25
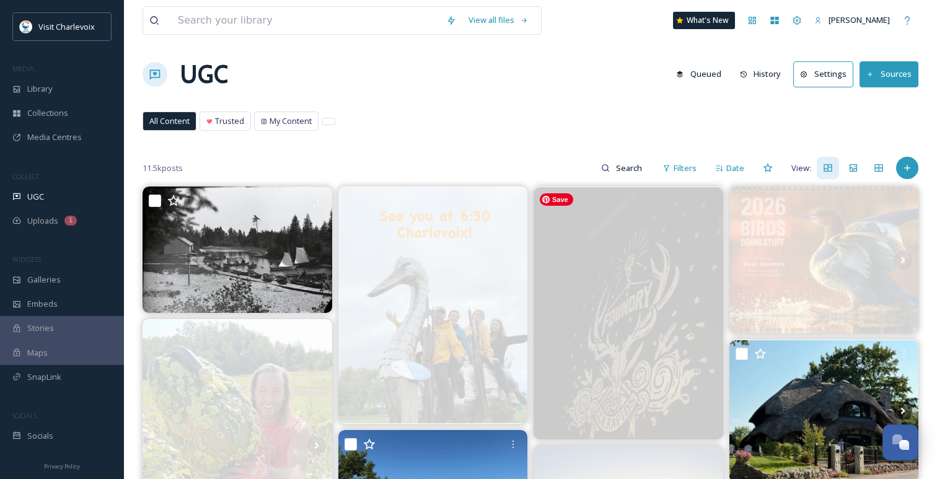
scroll to position [1, 0]
